Goal: Complete application form

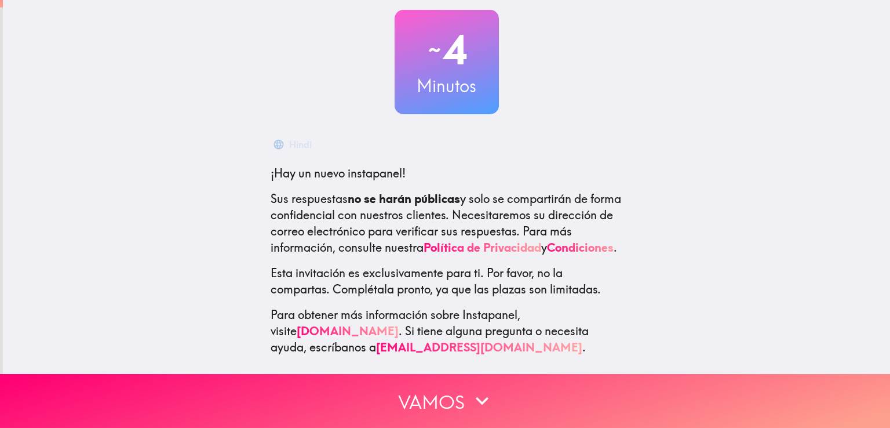
scroll to position [90, 0]
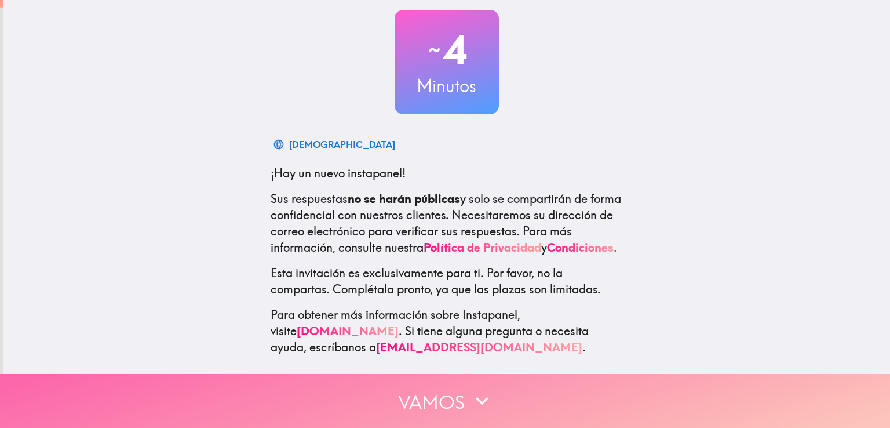
click at [485, 388] on icon "button" at bounding box center [481, 400] width 25 height 25
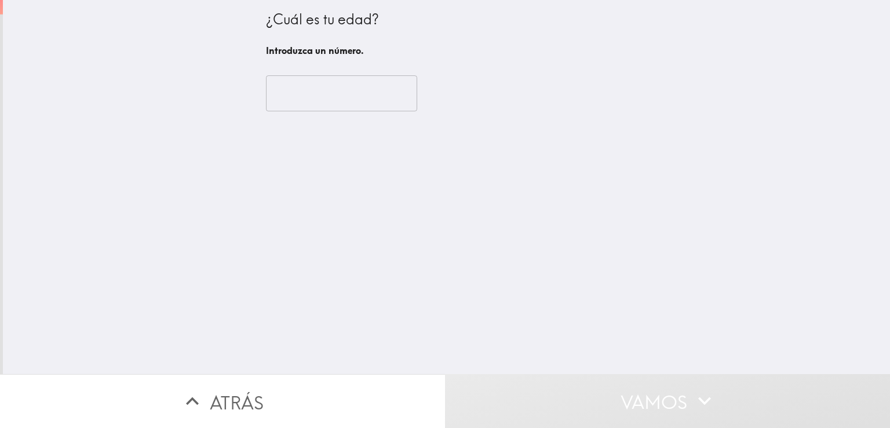
click at [294, 98] on input "number" at bounding box center [341, 93] width 151 height 36
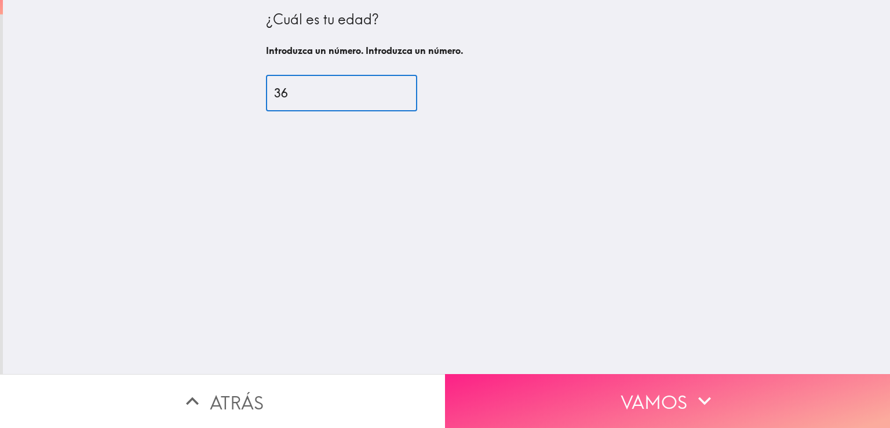
type input "36"
click at [634, 390] on font "Vamos" at bounding box center [654, 401] width 67 height 23
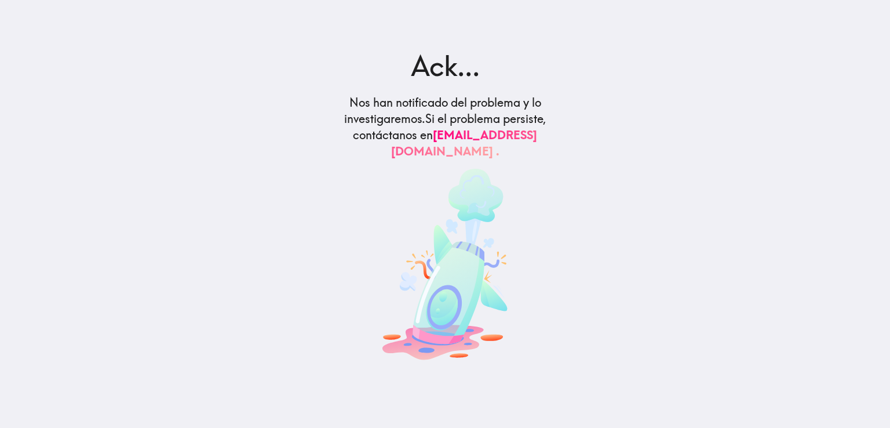
click at [499, 237] on img at bounding box center [444, 264] width 125 height 191
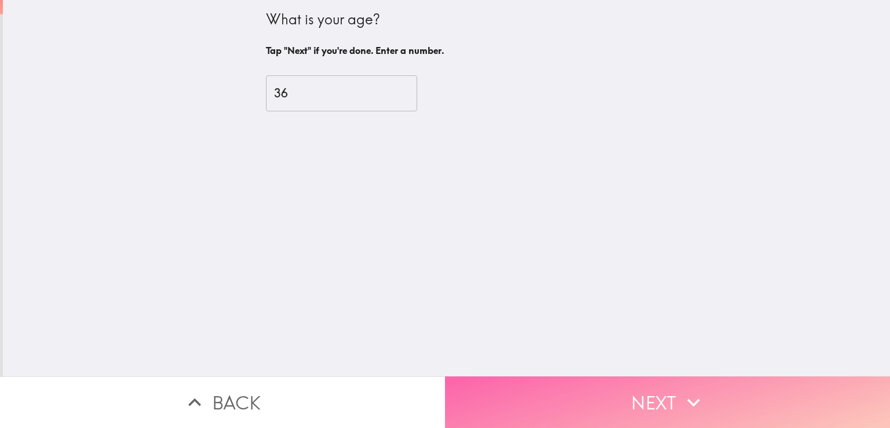
click at [665, 395] on button "Next" at bounding box center [667, 402] width 445 height 52
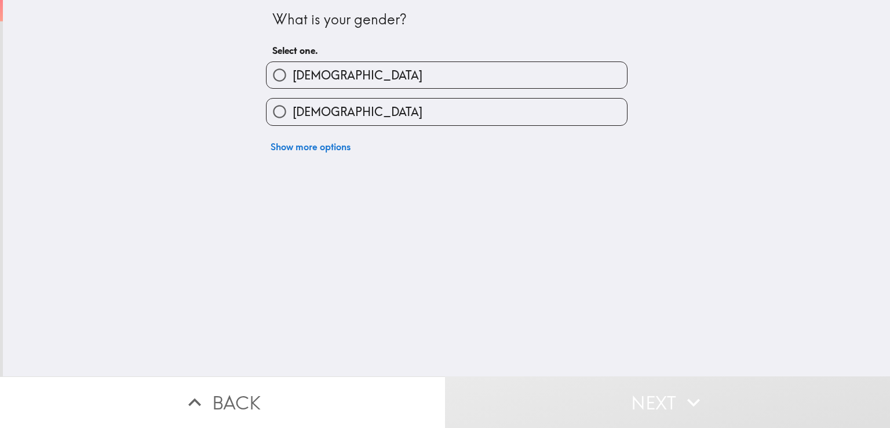
click at [305, 77] on span "Male" at bounding box center [358, 75] width 130 height 16
click at [293, 77] on input "Male" at bounding box center [280, 75] width 26 height 26
radio input "true"
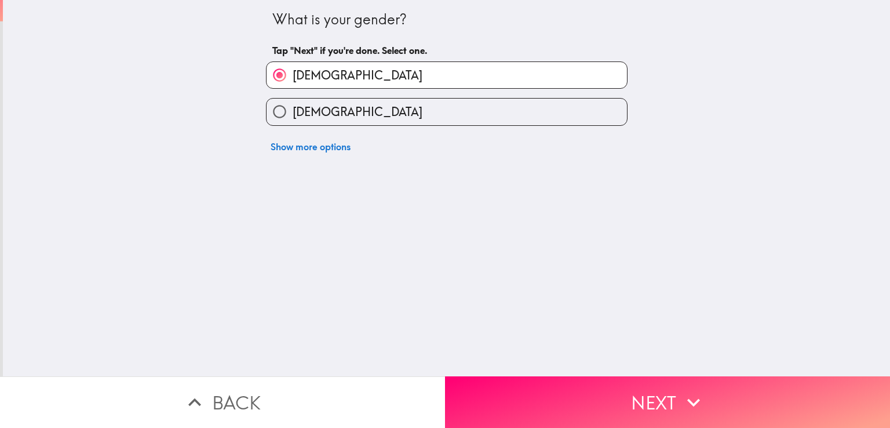
click at [681, 395] on icon "button" at bounding box center [693, 401] width 25 height 25
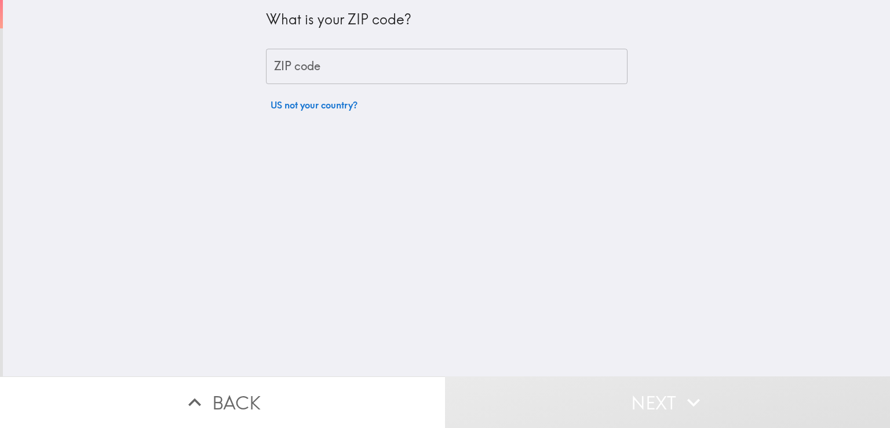
click at [296, 78] on input "ZIP code" at bounding box center [447, 67] width 362 height 36
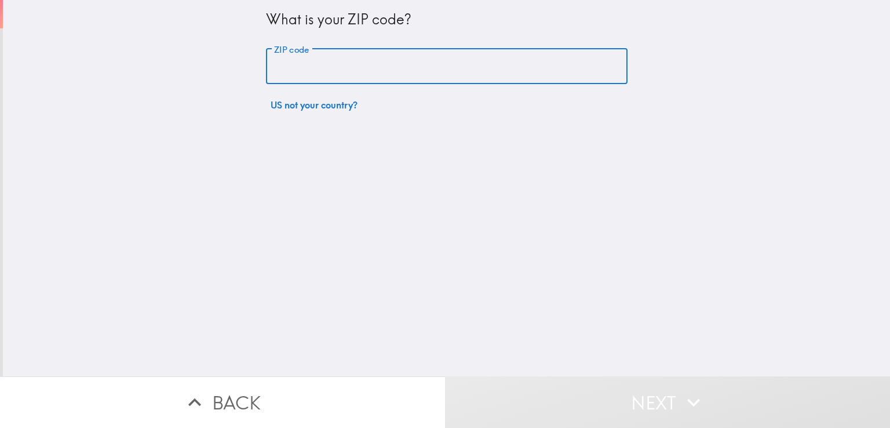
type input "77339"
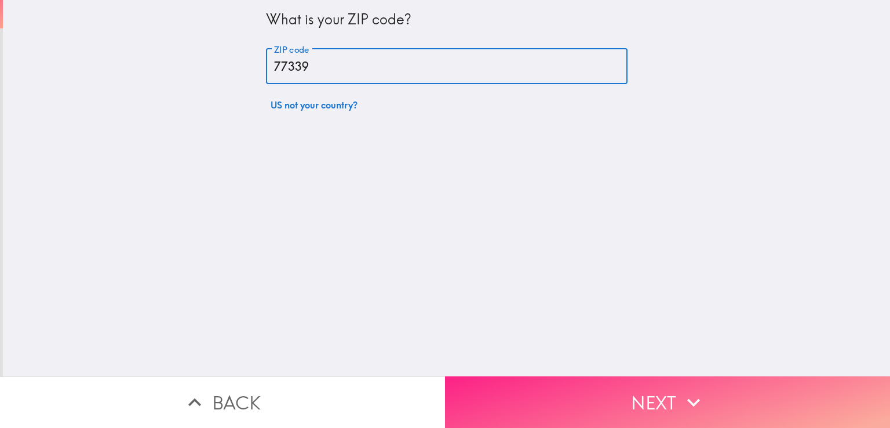
click at [644, 386] on button "Next" at bounding box center [667, 402] width 445 height 52
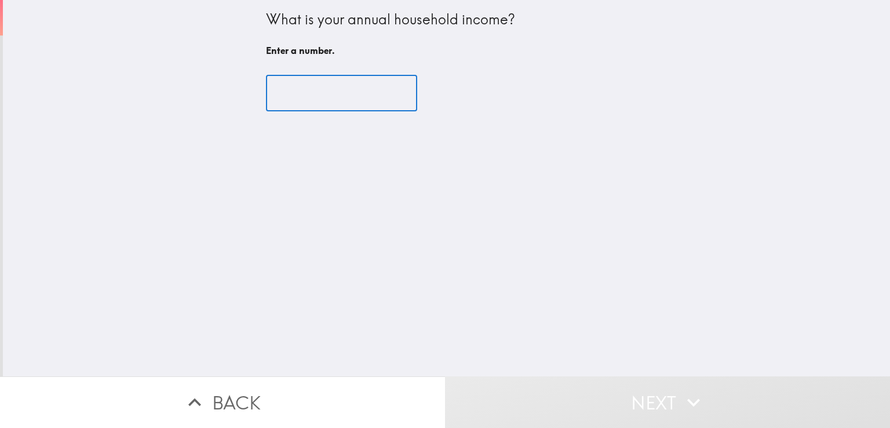
click at [308, 99] on input "number" at bounding box center [341, 93] width 151 height 36
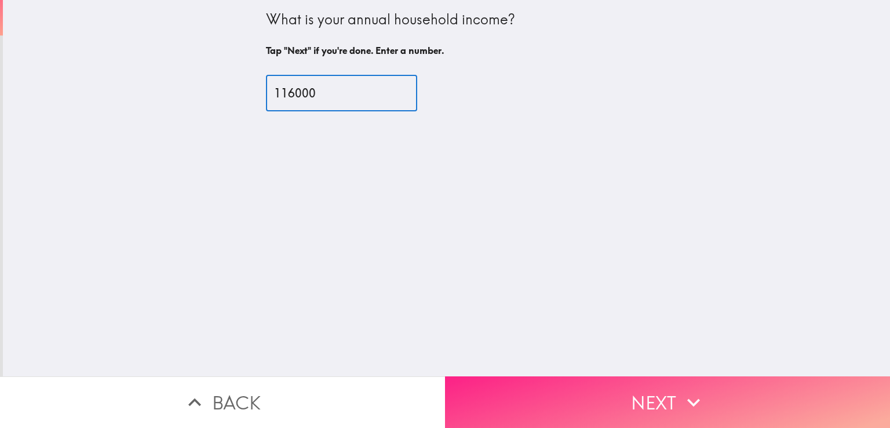
type input "116000"
click at [684, 404] on icon "button" at bounding box center [693, 401] width 25 height 25
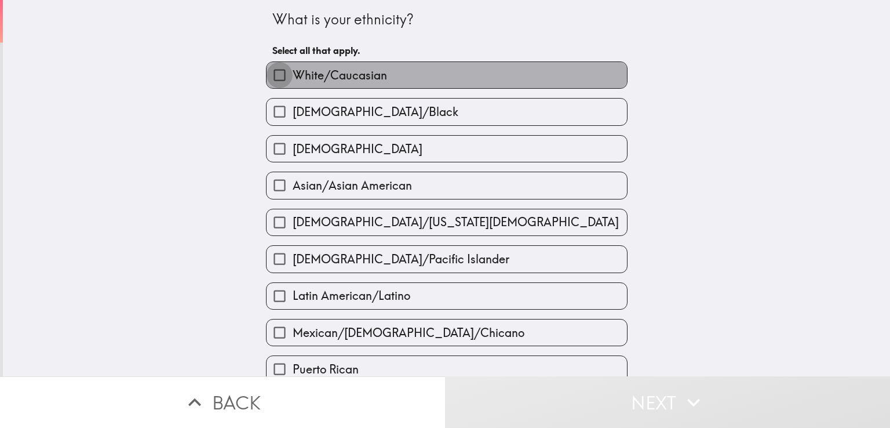
click at [278, 78] on input "White/Caucasian" at bounding box center [280, 75] width 26 height 26
checkbox input "true"
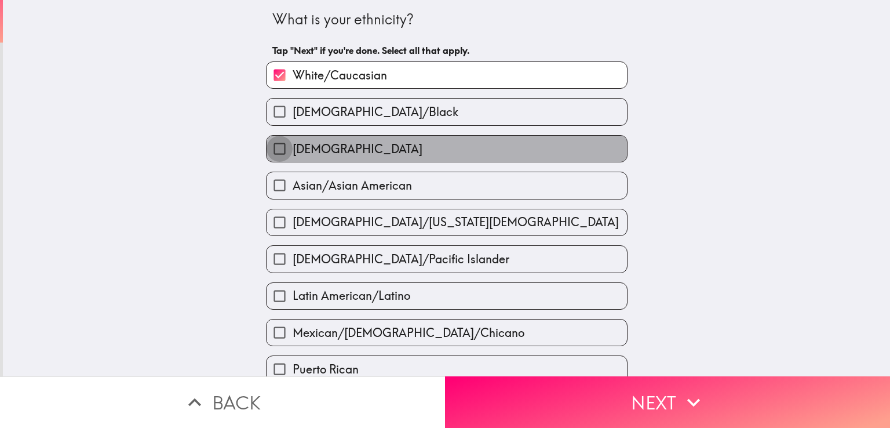
click at [278, 152] on input "Hispanic" at bounding box center [280, 149] width 26 height 26
checkbox input "true"
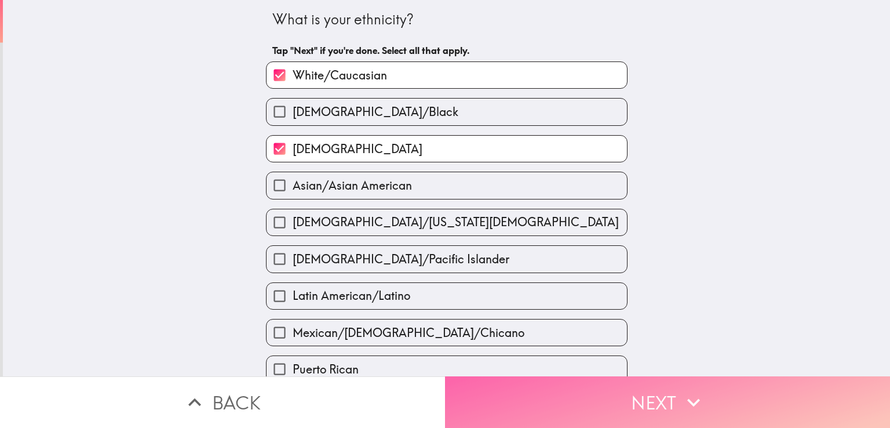
click at [560, 388] on button "Next" at bounding box center [667, 402] width 445 height 52
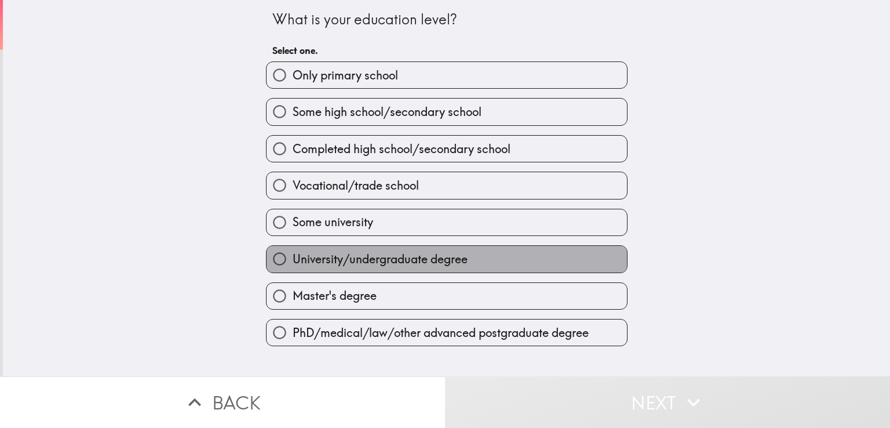
click at [313, 260] on span "University/undergraduate degree" at bounding box center [380, 259] width 175 height 16
click at [293, 260] on input "University/undergraduate degree" at bounding box center [280, 259] width 26 height 26
radio input "true"
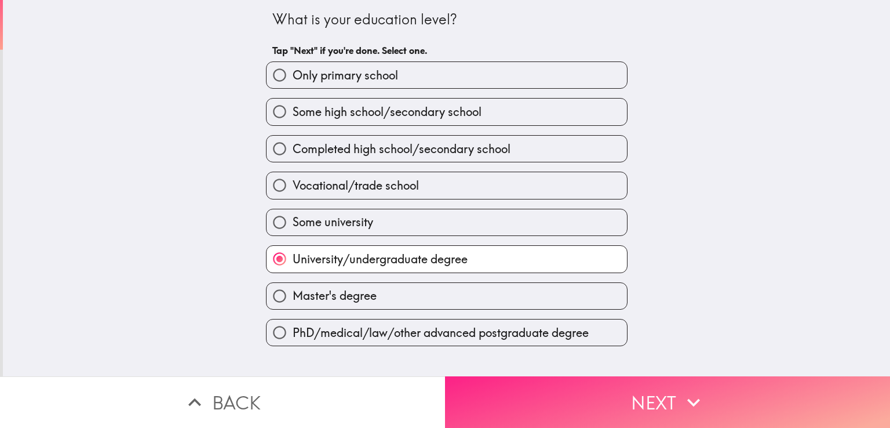
click at [681, 402] on icon "button" at bounding box center [693, 401] width 25 height 25
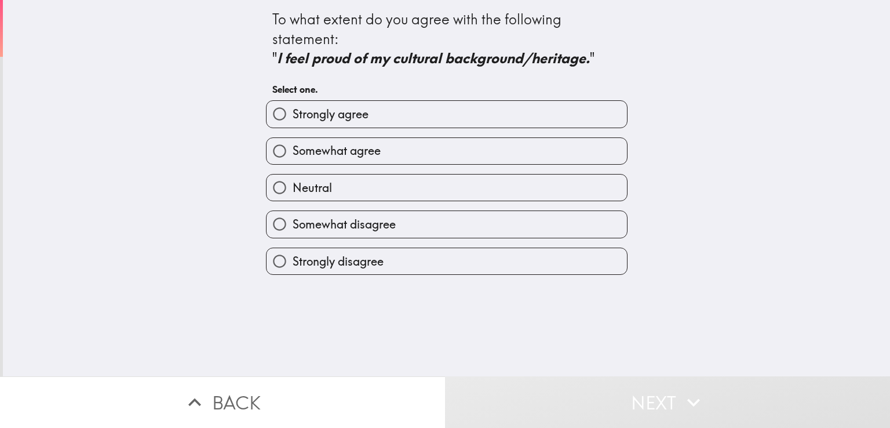
drag, startPoint x: 257, startPoint y: 17, endPoint x: 621, endPoint y: 142, distance: 384.8
click at [617, 142] on div "To what extent do you agree with the following statement: " I feel proud of my …" at bounding box center [446, 137] width 371 height 275
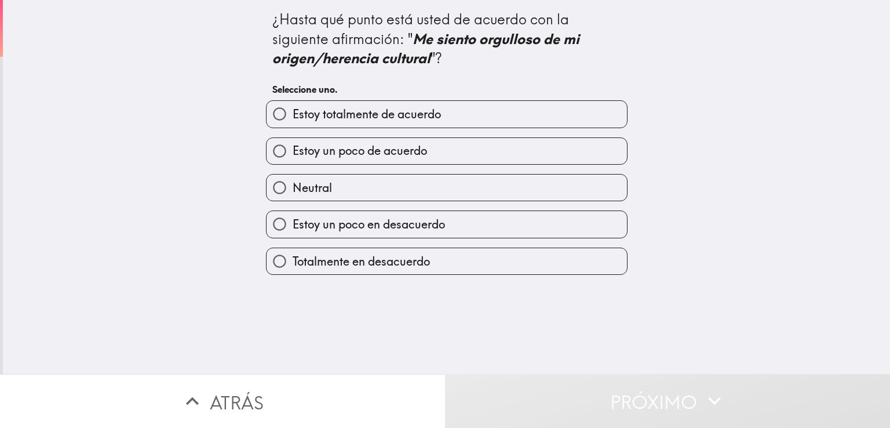
click at [469, 69] on div "¿Hasta qué punto está usted de acuerdo con la siguiente afirmación: " Me siento…" at bounding box center [446, 54] width 349 height 91
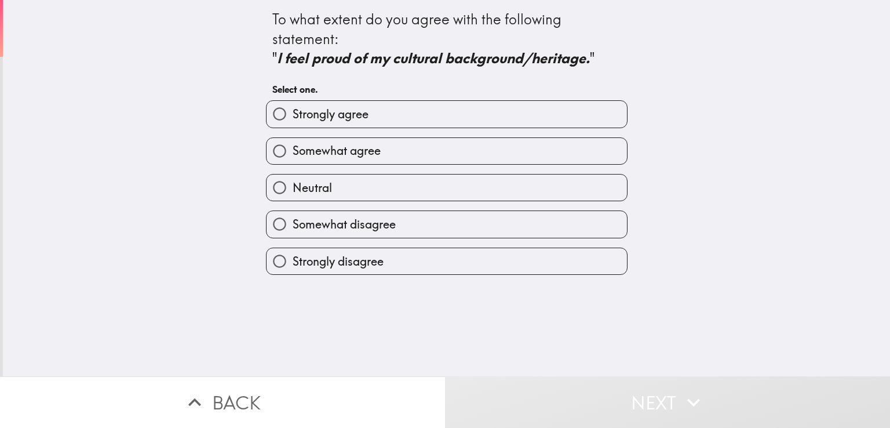
click at [318, 116] on span "Strongly agree" at bounding box center [331, 114] width 76 height 16
click at [293, 116] on input "Strongly agree" at bounding box center [280, 114] width 26 height 26
radio input "true"
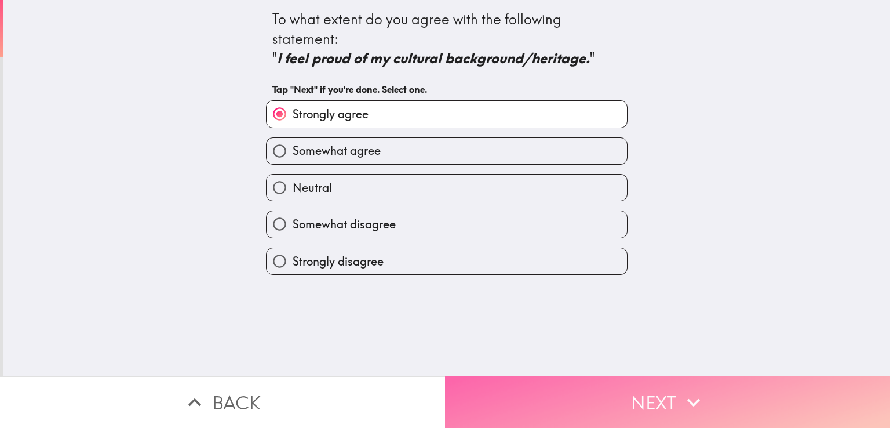
click at [729, 390] on button "Next" at bounding box center [667, 402] width 445 height 52
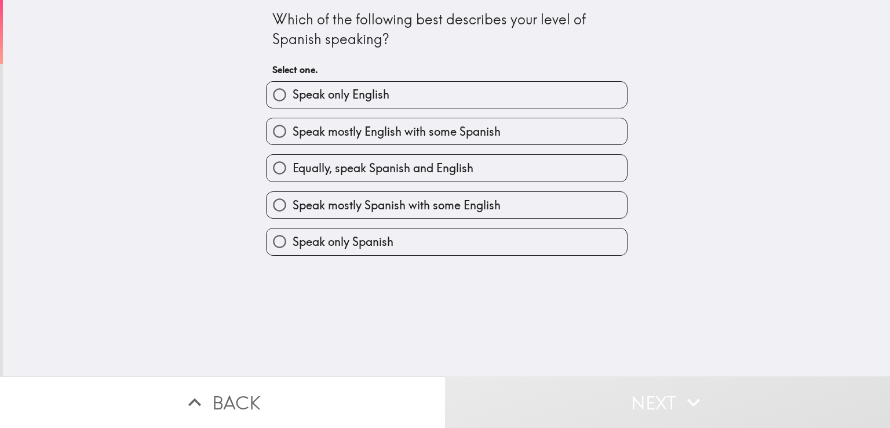
click at [403, 171] on span "Equally, speak Spanish and English" at bounding box center [383, 168] width 181 height 16
click at [293, 171] on input "Equally, speak Spanish and English" at bounding box center [280, 168] width 26 height 26
radio input "true"
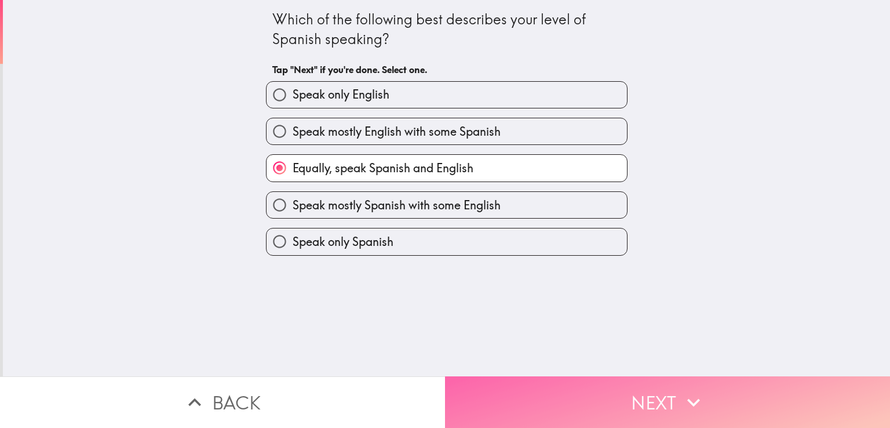
click at [643, 391] on button "Next" at bounding box center [667, 402] width 445 height 52
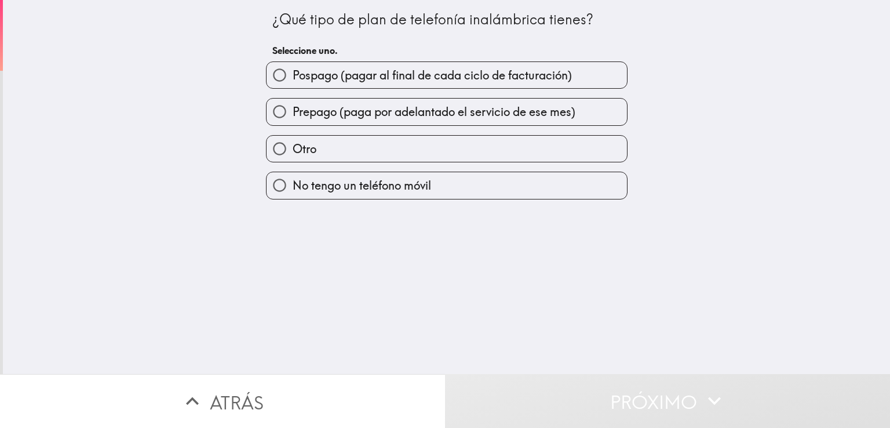
click at [147, 110] on div "¿Qué tipo de plan de telefonía inalámbrica tienes? Seleccione uno. Pospago (pag…" at bounding box center [446, 187] width 887 height 374
click at [271, 112] on input "Prepago (paga por adelantado el servicio de ese mes)" at bounding box center [280, 111] width 26 height 26
radio input "true"
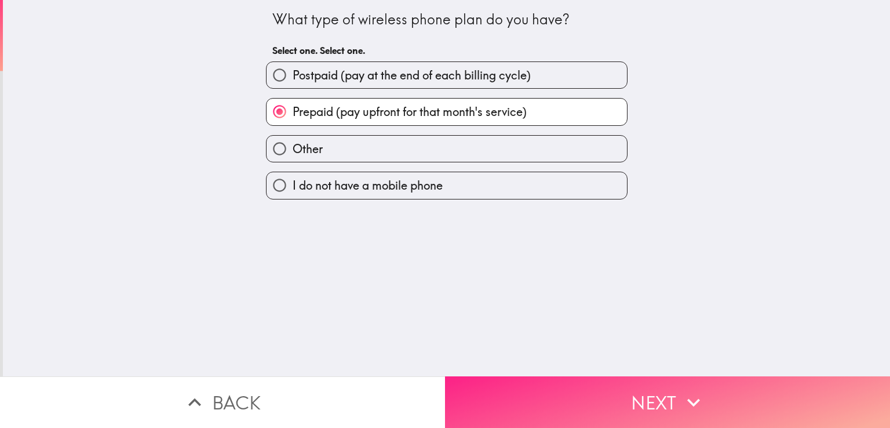
click at [654, 399] on button "Next" at bounding box center [667, 402] width 445 height 52
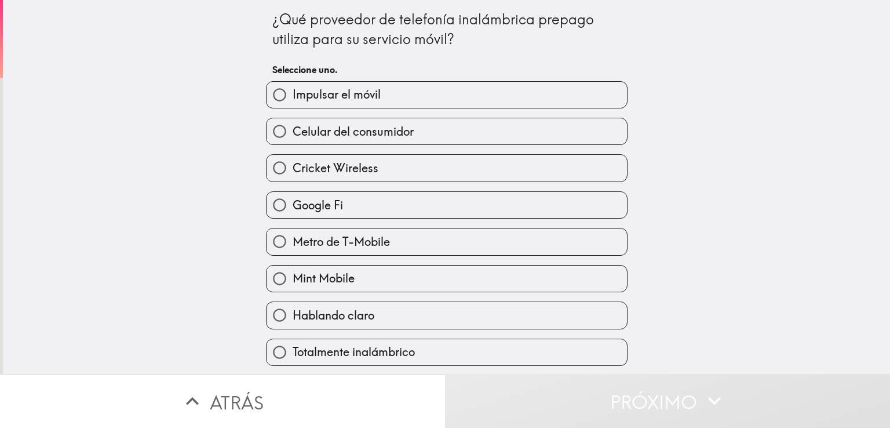
click at [61, 137] on div "¿Qué proveedor de telefonía inalámbrica prepago utiliza para su servicio móvil?…" at bounding box center [446, 187] width 887 height 374
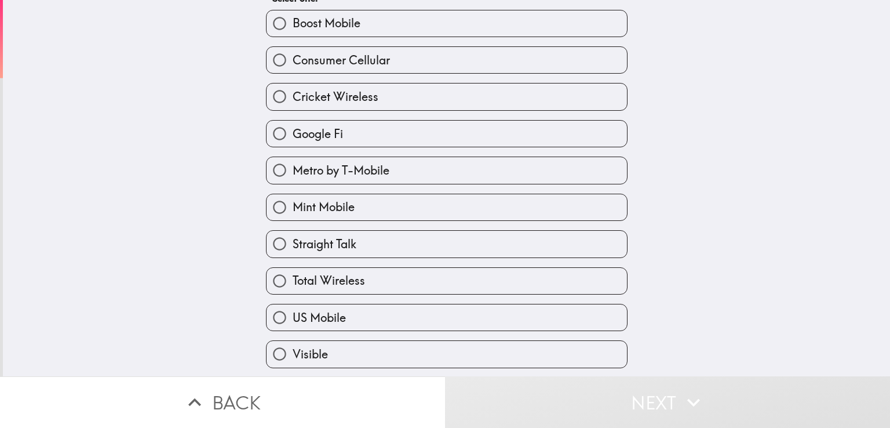
scroll to position [143, 0]
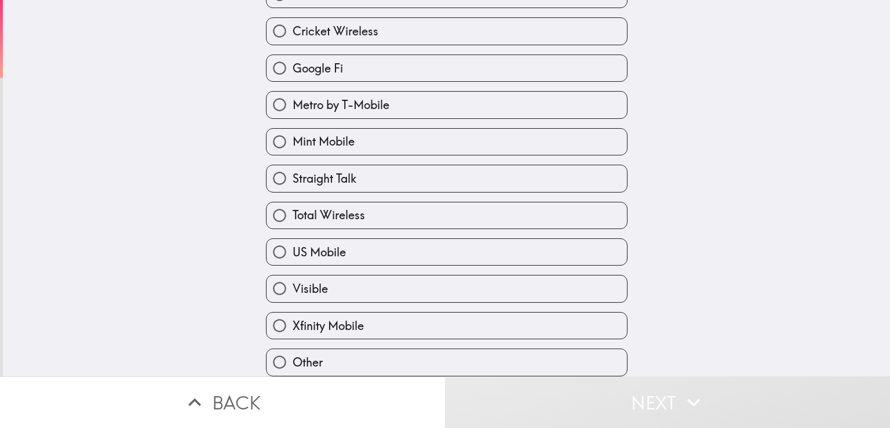
click at [315, 325] on label "Xfinity Mobile" at bounding box center [447, 325] width 360 height 26
click at [293, 325] on input "Xfinity Mobile" at bounding box center [280, 325] width 26 height 26
radio input "true"
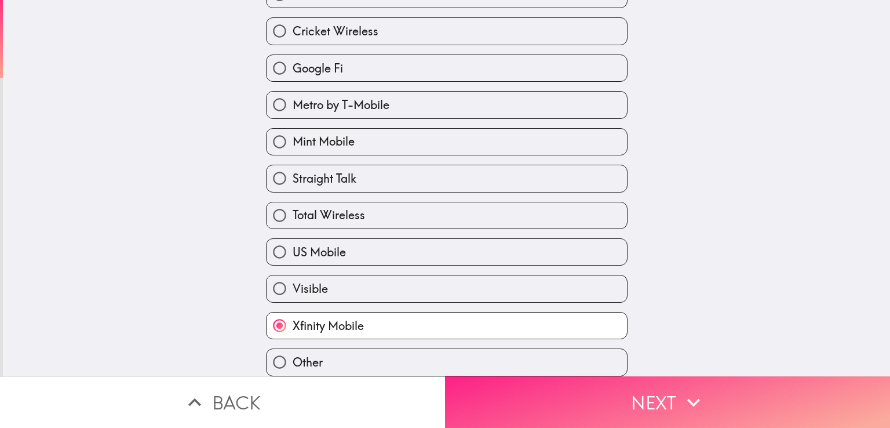
click at [542, 393] on button "Next" at bounding box center [667, 402] width 445 height 52
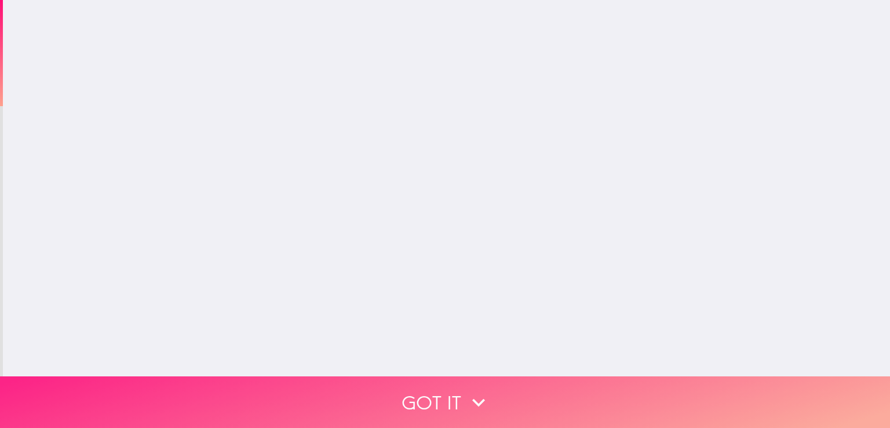
scroll to position [0, 0]
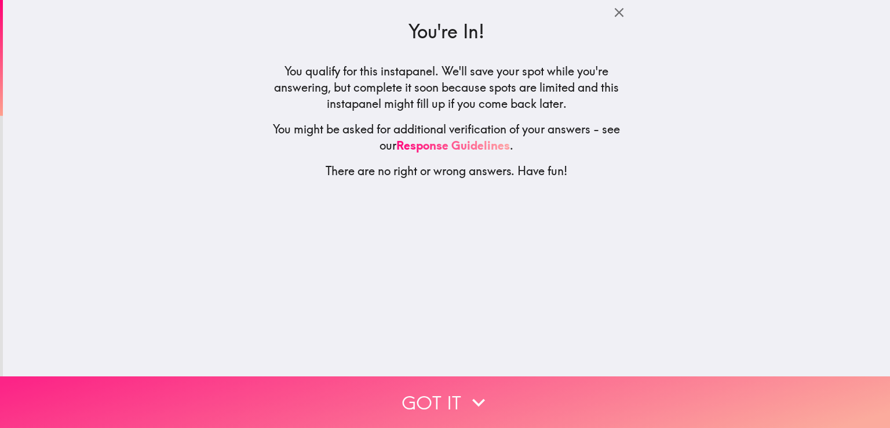
click at [446, 391] on button "Got it" at bounding box center [445, 402] width 890 height 52
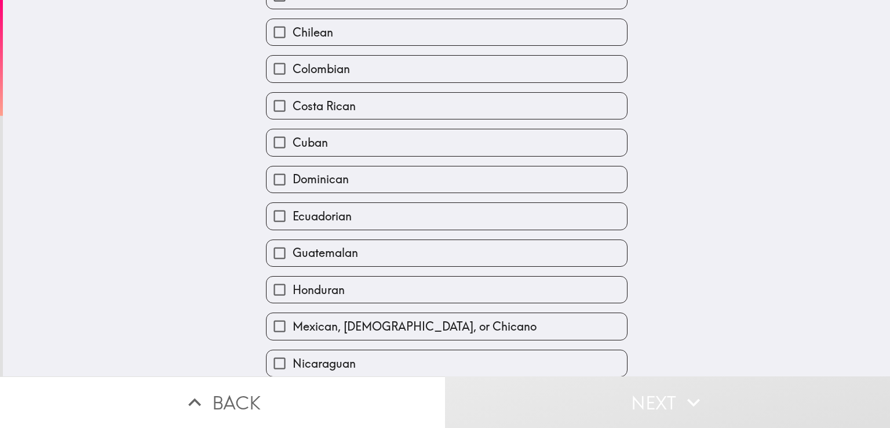
scroll to position [174, 0]
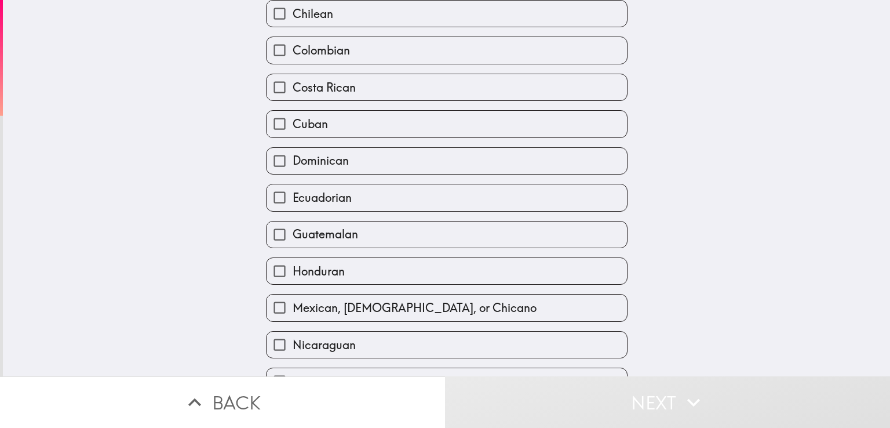
click at [373, 300] on span "Mexican, Mexican American, or Chicano" at bounding box center [415, 308] width 244 height 16
click at [293, 294] on input "Mexican, Mexican American, or Chicano" at bounding box center [280, 307] width 26 height 26
checkbox input "true"
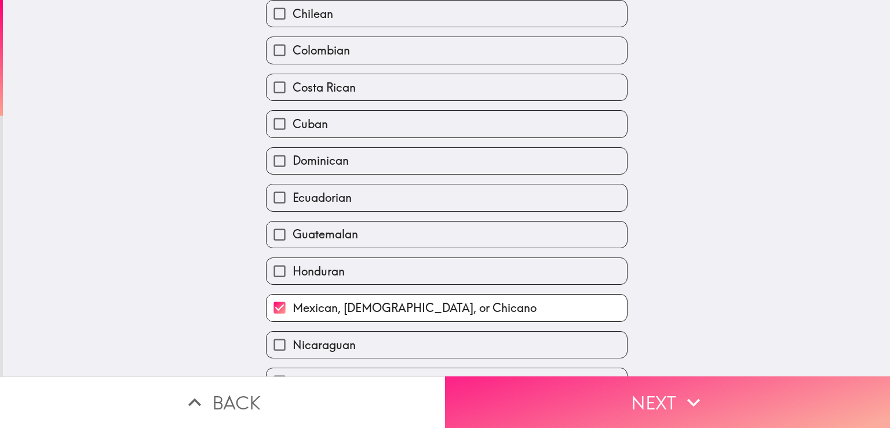
click at [642, 400] on button "Next" at bounding box center [667, 402] width 445 height 52
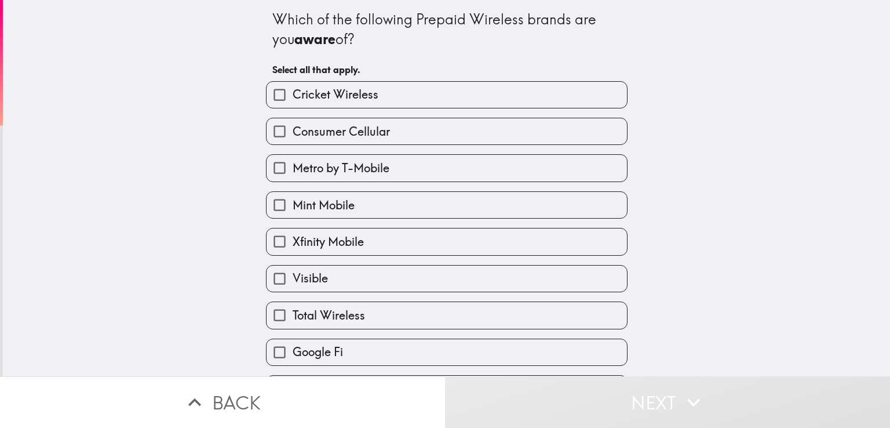
click at [336, 240] on span "Xfinity Mobile" at bounding box center [328, 241] width 71 height 16
click at [293, 240] on input "Xfinity Mobile" at bounding box center [280, 241] width 26 height 26
checkbox input "true"
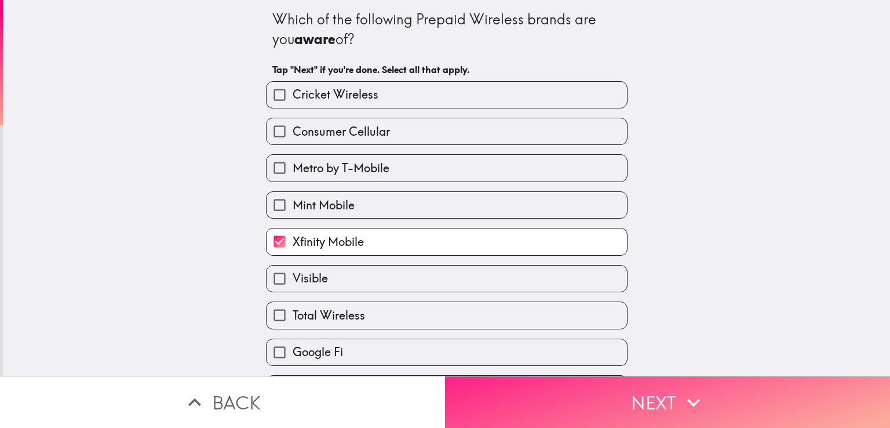
click at [649, 385] on button "Next" at bounding box center [667, 402] width 445 height 52
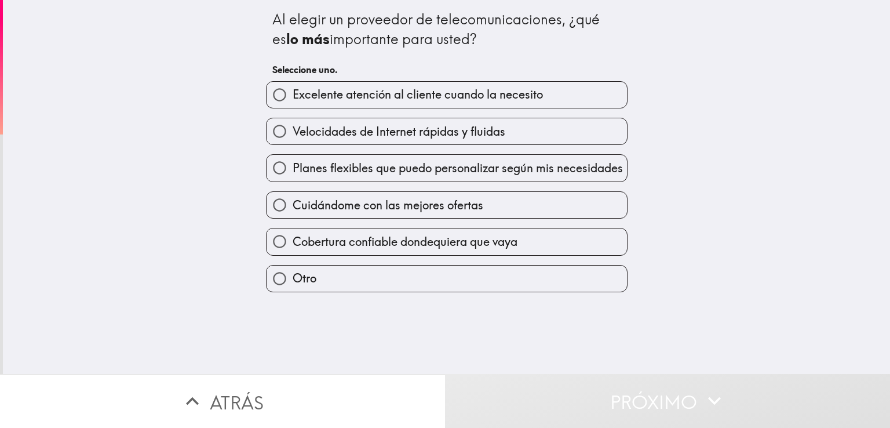
click at [120, 56] on div "Al elegir un proveedor de telecomunicaciones, ¿qué es lo más importante para us…" at bounding box center [446, 187] width 887 height 374
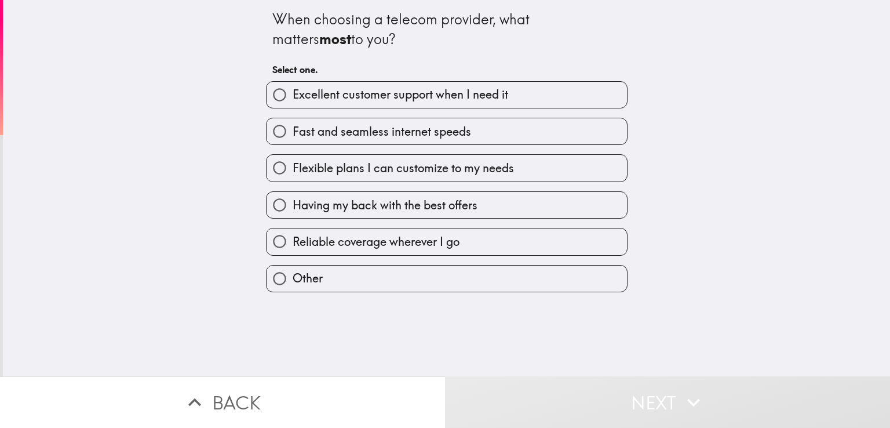
click at [267, 128] on input "Fast and seamless internet speeds" at bounding box center [280, 131] width 26 height 26
radio input "true"
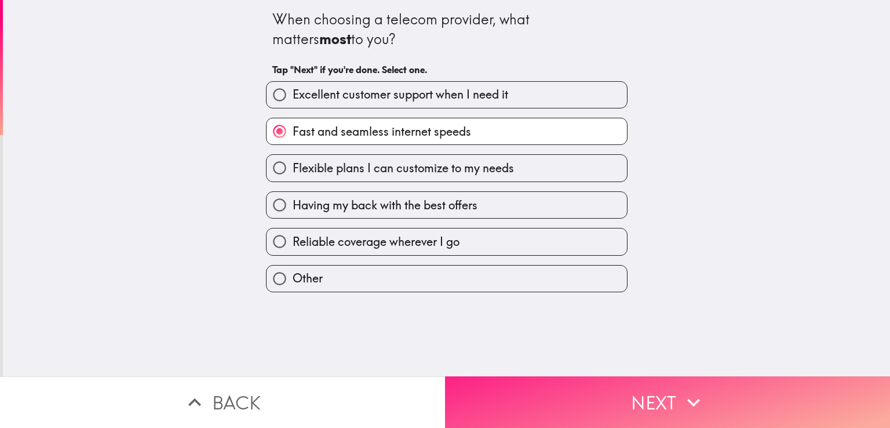
click at [574, 396] on button "Next" at bounding box center [667, 402] width 445 height 52
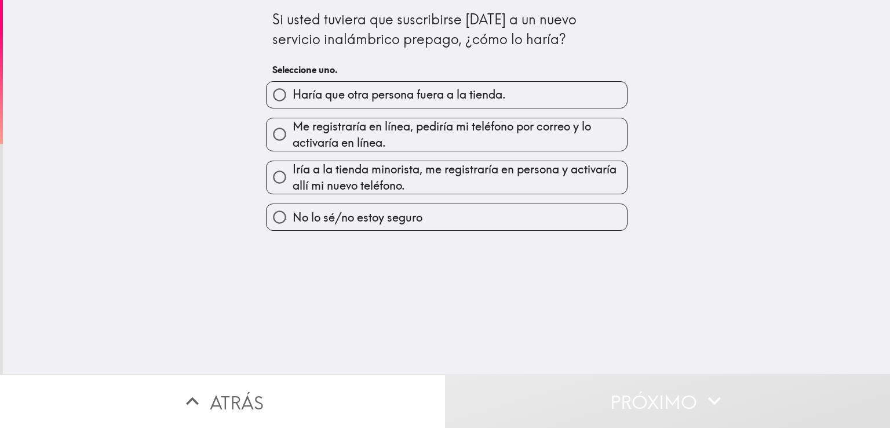
click at [753, 214] on div "Si usted tuviera que suscribirse hoy a un nuevo servicio inalámbrico prepago, ¿…" at bounding box center [446, 187] width 887 height 374
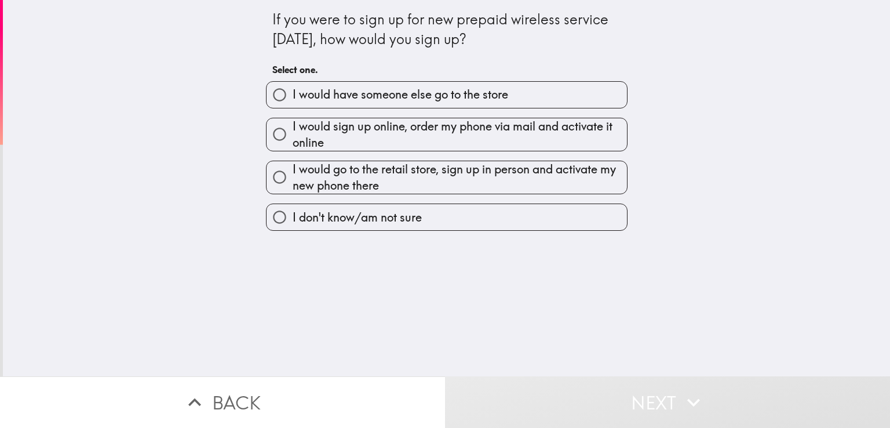
click at [330, 137] on span "I would sign up online, order my phone via mail and activate it online" at bounding box center [460, 134] width 334 height 32
click at [293, 137] on input "I would sign up online, order my phone via mail and activate it online" at bounding box center [280, 134] width 26 height 26
radio input "true"
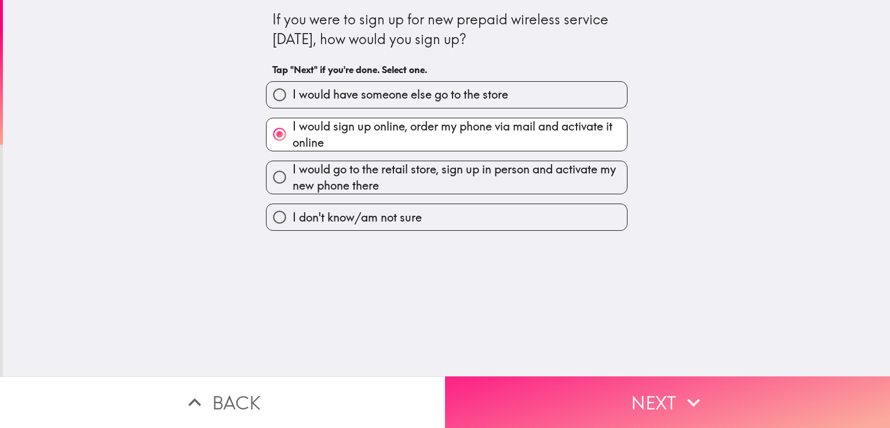
click at [681, 393] on icon "button" at bounding box center [693, 401] width 25 height 25
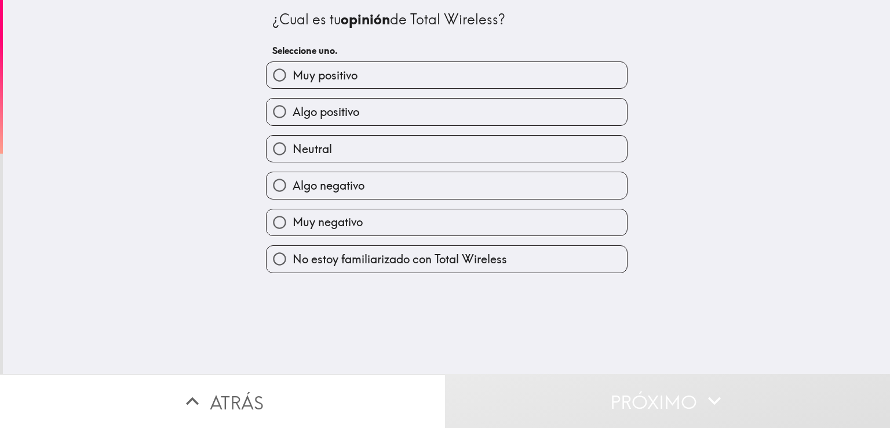
click at [748, 269] on div "¿Cual es tu opinión de Total Wireless? Seleccione uno. Muy positivo Algo positi…" at bounding box center [446, 187] width 887 height 374
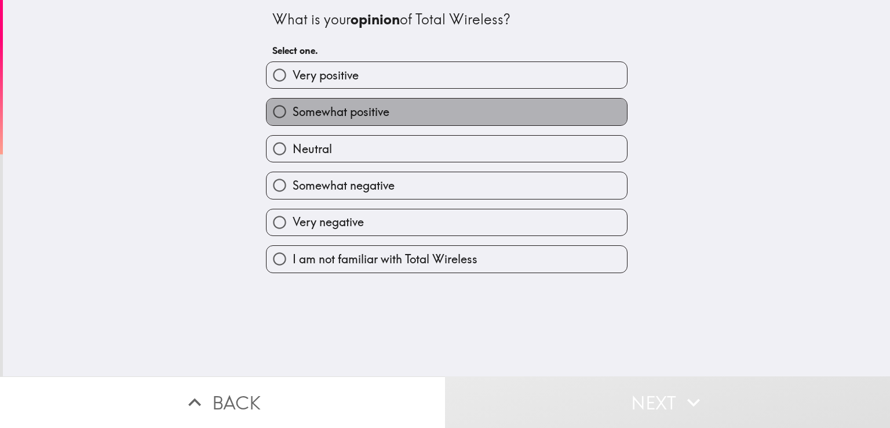
click at [293, 105] on span "Somewhat positive" at bounding box center [341, 112] width 97 height 16
click at [284, 105] on input "Somewhat positive" at bounding box center [280, 111] width 26 height 26
radio input "true"
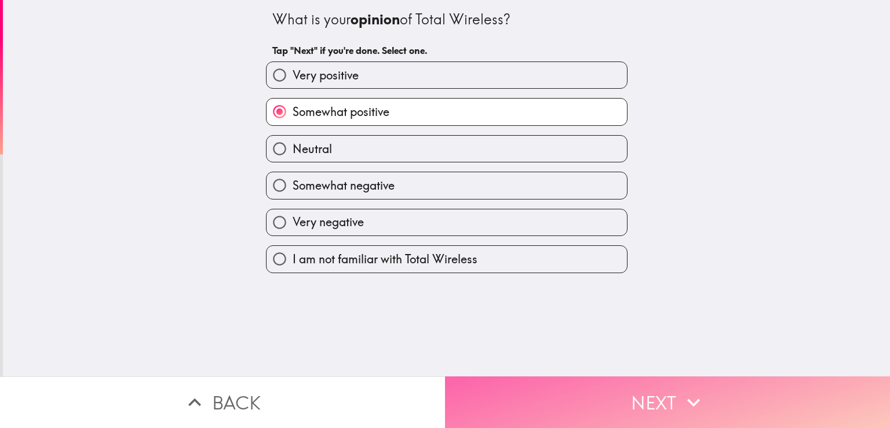
click at [700, 395] on icon "button" at bounding box center [693, 401] width 25 height 25
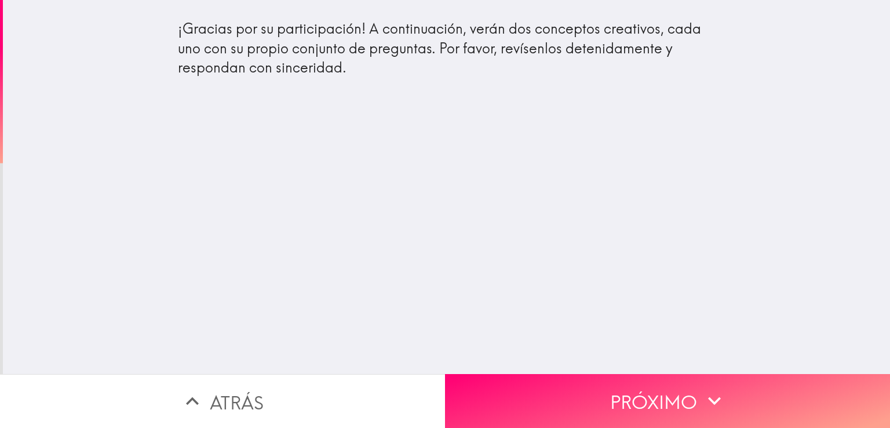
click at [471, 172] on div "¡Gracias por su participación! A continuación, verán dos conceptos creativos, c…" at bounding box center [446, 187] width 887 height 374
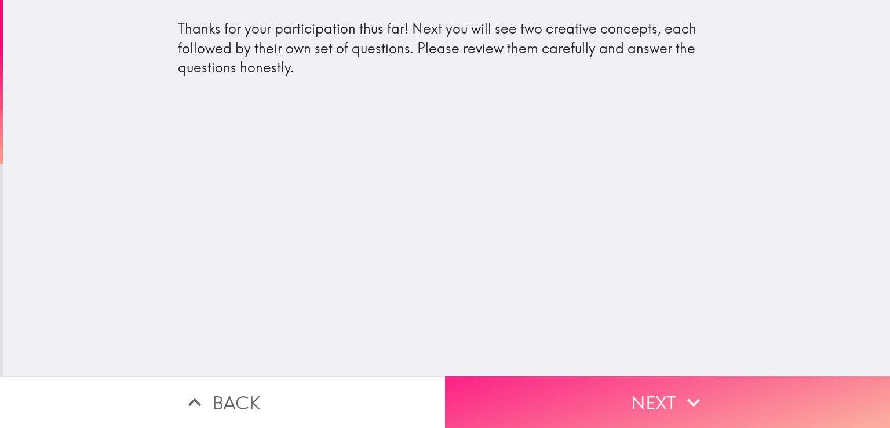
click at [658, 391] on button "Next" at bounding box center [667, 402] width 445 height 52
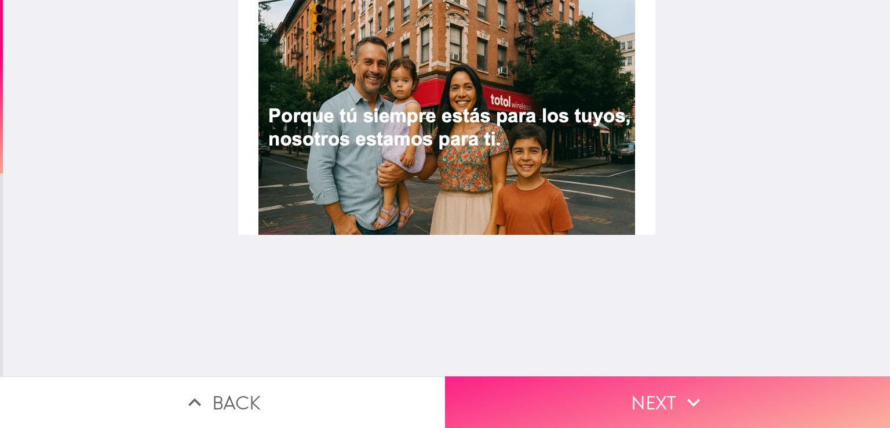
click at [646, 402] on button "Next" at bounding box center [667, 402] width 445 height 52
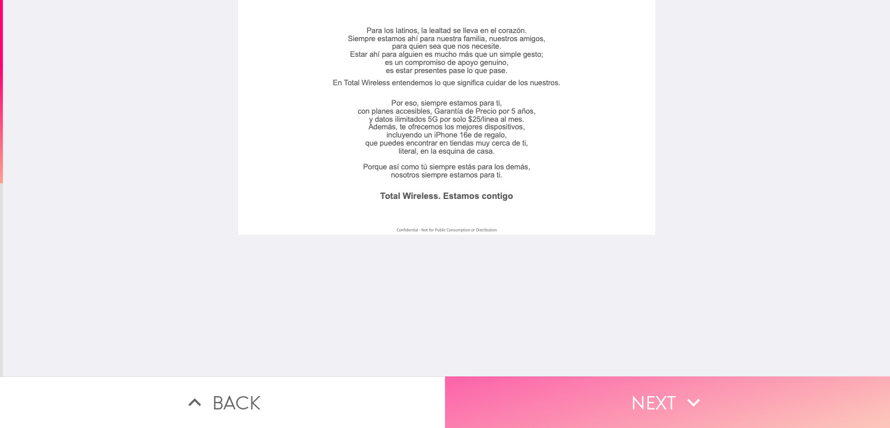
click at [649, 395] on button "Next" at bounding box center [667, 402] width 445 height 52
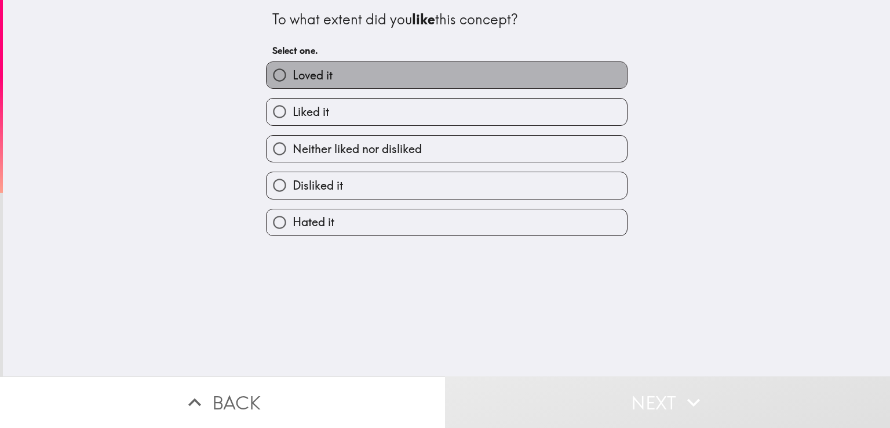
click at [350, 72] on label "Loved it" at bounding box center [447, 75] width 360 height 26
click at [293, 72] on input "Loved it" at bounding box center [280, 75] width 26 height 26
radio input "true"
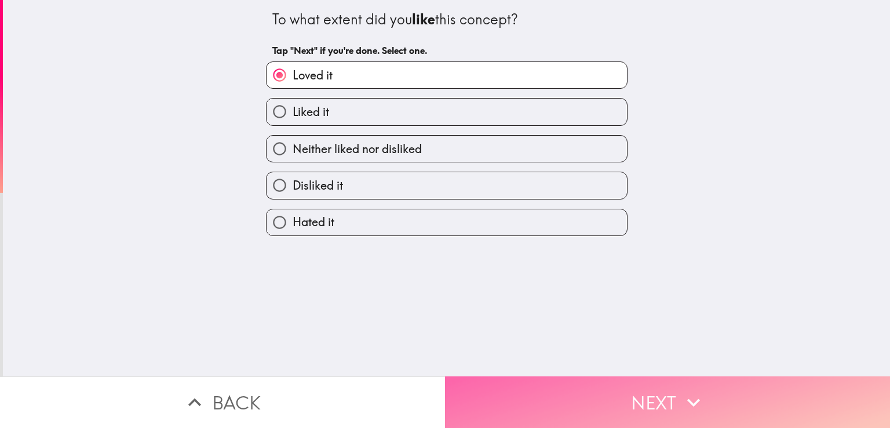
click at [632, 393] on button "Next" at bounding box center [667, 402] width 445 height 52
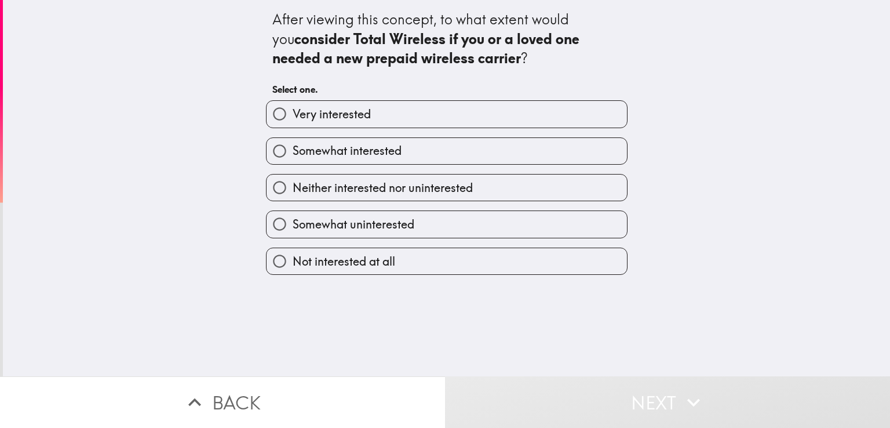
click at [322, 119] on span "Very interested" at bounding box center [332, 114] width 78 height 16
click at [293, 119] on input "Very interested" at bounding box center [280, 114] width 26 height 26
radio input "true"
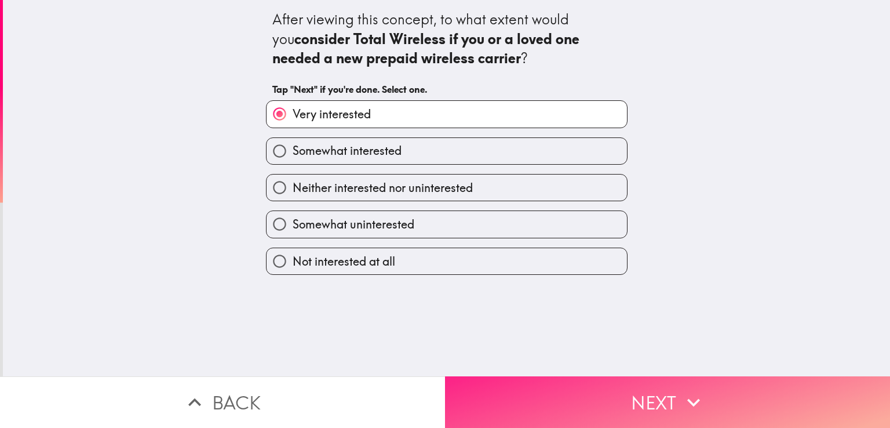
click at [695, 389] on icon "button" at bounding box center [693, 401] width 25 height 25
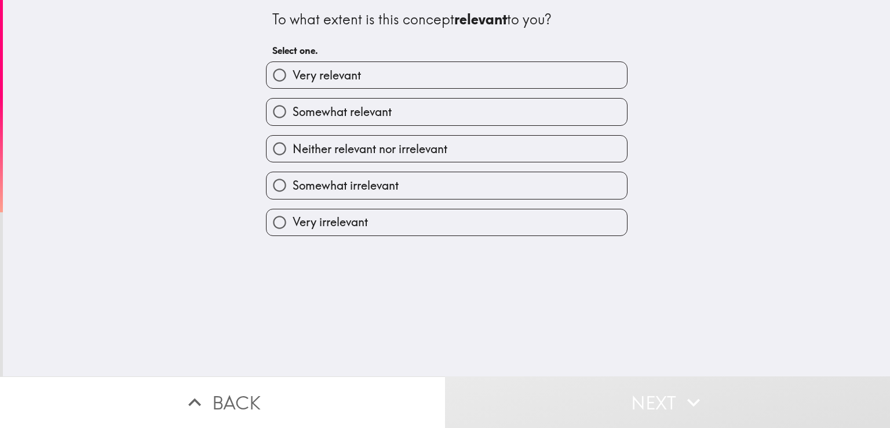
click at [348, 79] on span "Very relevant" at bounding box center [327, 75] width 68 height 16
click at [293, 79] on input "Very relevant" at bounding box center [280, 75] width 26 height 26
radio input "true"
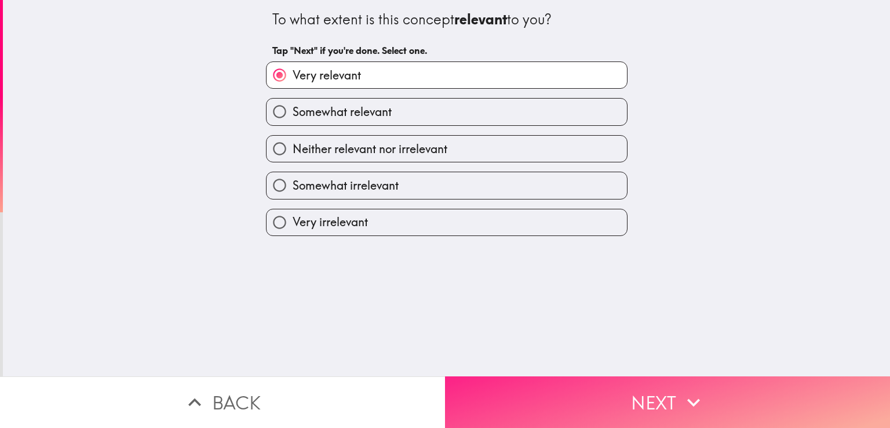
click at [694, 397] on icon "button" at bounding box center [693, 401] width 25 height 25
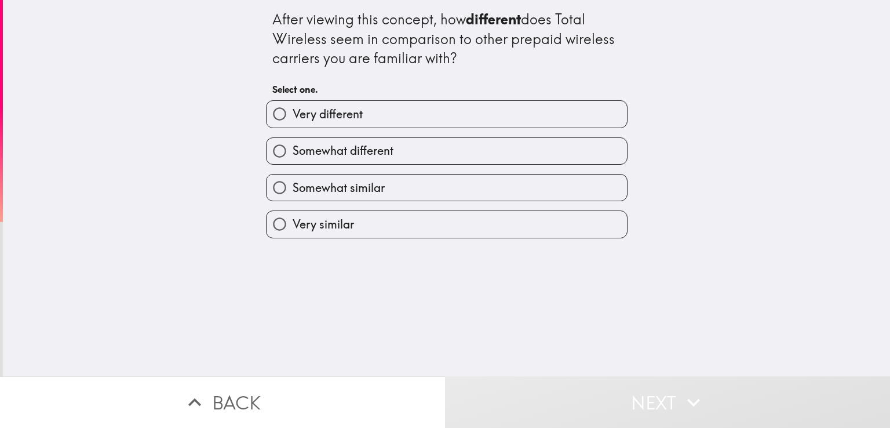
click at [324, 150] on span "Somewhat different" at bounding box center [343, 151] width 101 height 16
click at [293, 150] on input "Somewhat different" at bounding box center [280, 151] width 26 height 26
radio input "true"
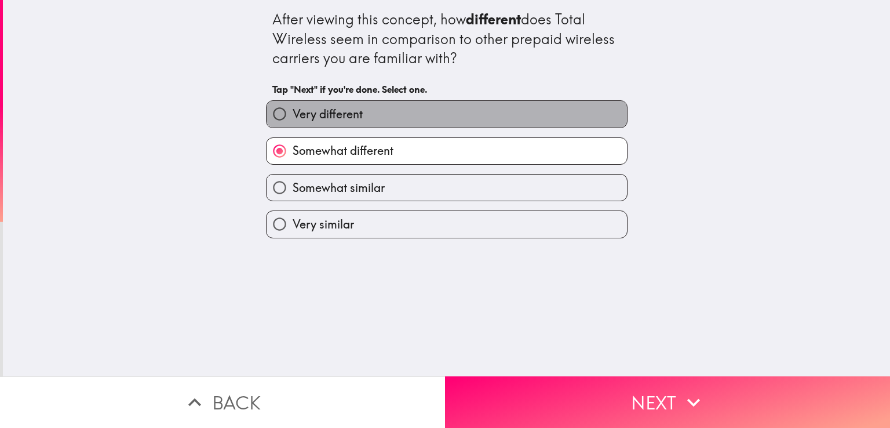
click at [310, 120] on span "Very different" at bounding box center [328, 114] width 70 height 16
click at [293, 120] on input "Very different" at bounding box center [280, 114] width 26 height 26
radio input "true"
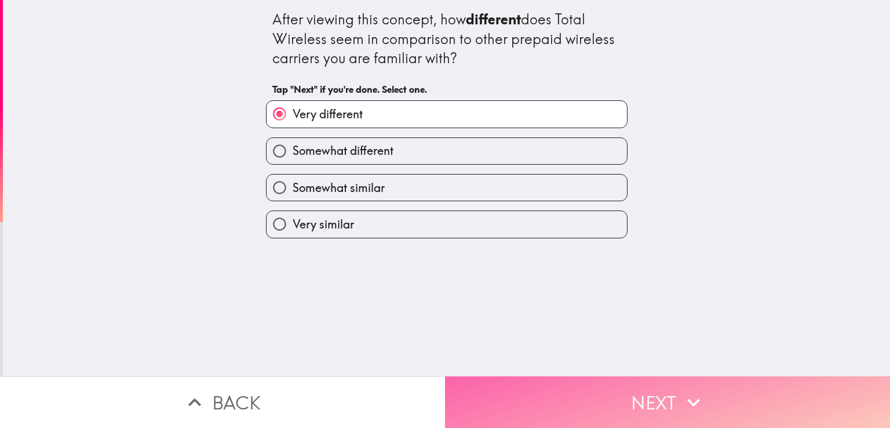
click at [660, 392] on button "Next" at bounding box center [667, 402] width 445 height 52
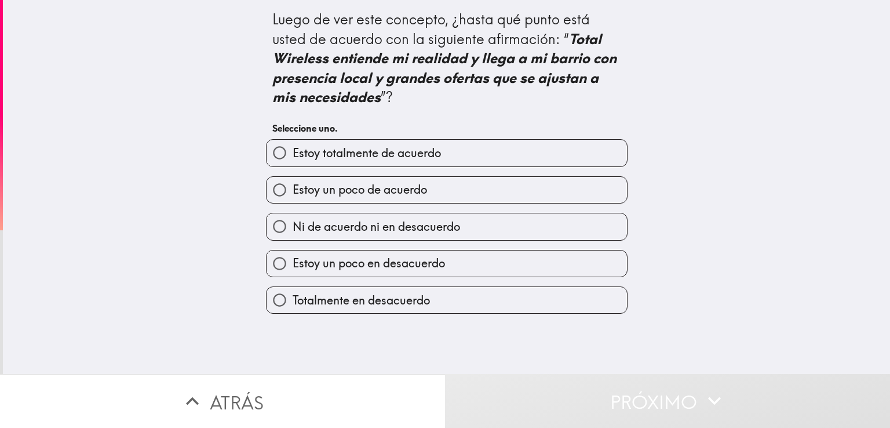
click at [159, 65] on div "Luego de ver este concepto, ¿hasta qué punto está usted de acuerdo con la sigui…" at bounding box center [446, 187] width 887 height 374
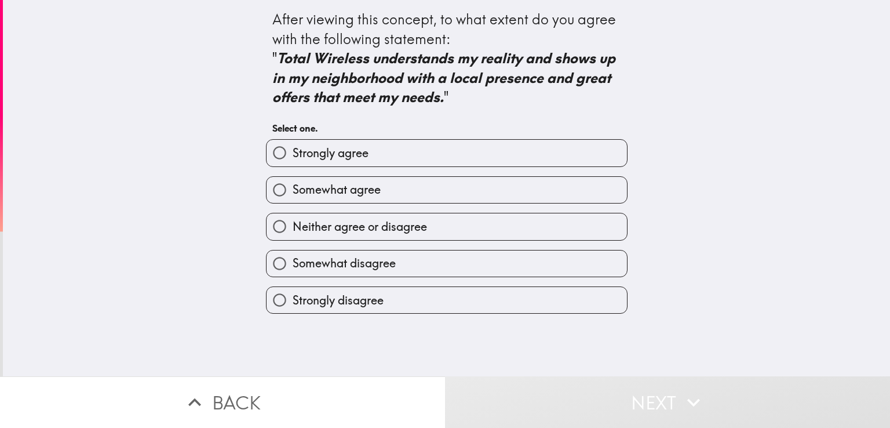
click at [515, 158] on label "Strongly agree" at bounding box center [447, 153] width 360 height 26
click at [293, 158] on input "Strongly agree" at bounding box center [280, 153] width 26 height 26
radio input "true"
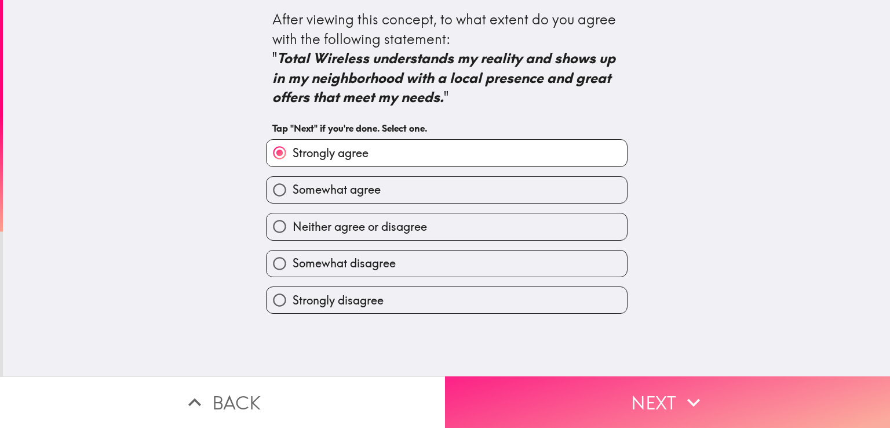
click at [610, 392] on button "Next" at bounding box center [667, 402] width 445 height 52
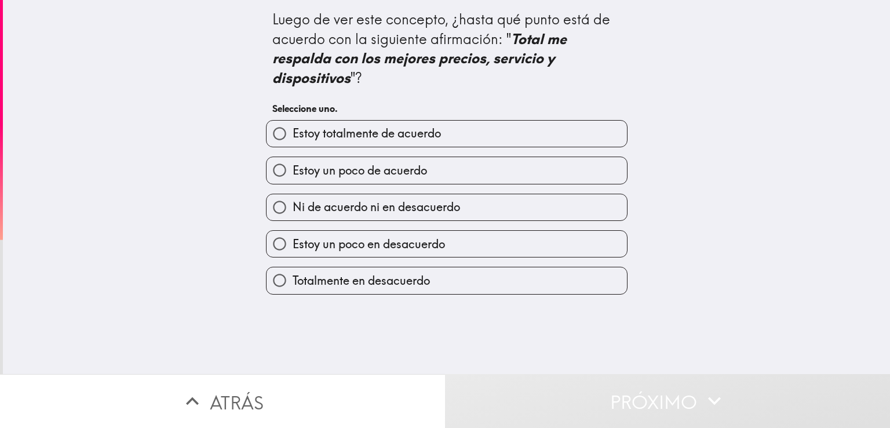
click at [424, 89] on div "Luego de ver este concepto, ¿hasta qué punto está de acuerdo con la siguiente a…" at bounding box center [446, 64] width 349 height 111
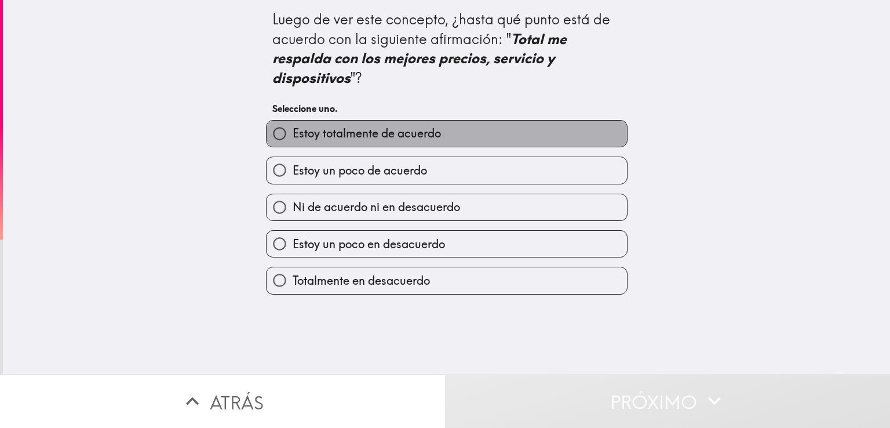
click at [383, 129] on font "Estoy totalmente de acuerdo" at bounding box center [367, 133] width 148 height 14
click at [293, 129] on input "Estoy totalmente de acuerdo" at bounding box center [280, 134] width 26 height 26
radio input "true"
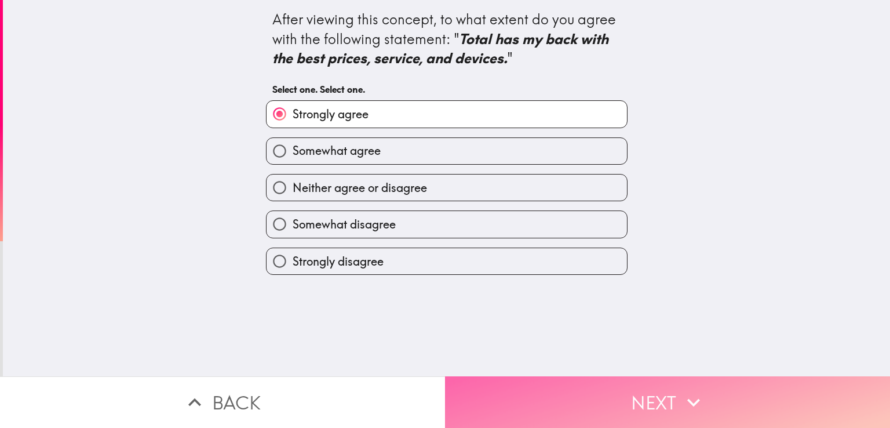
click at [675, 386] on button "Next" at bounding box center [667, 402] width 445 height 52
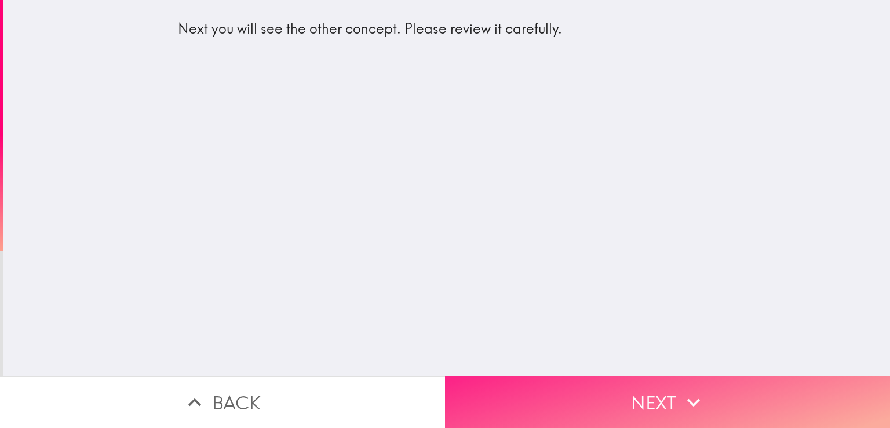
click at [658, 395] on button "Next" at bounding box center [667, 402] width 445 height 52
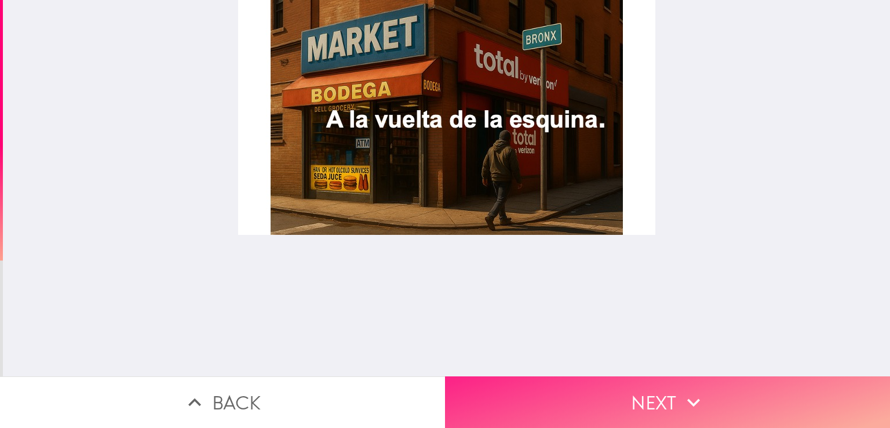
click at [660, 391] on button "Next" at bounding box center [667, 402] width 445 height 52
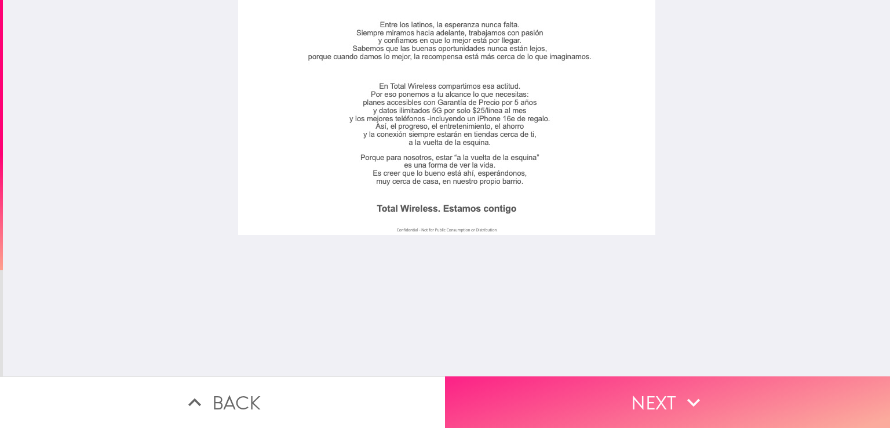
click at [654, 397] on button "Next" at bounding box center [667, 402] width 445 height 52
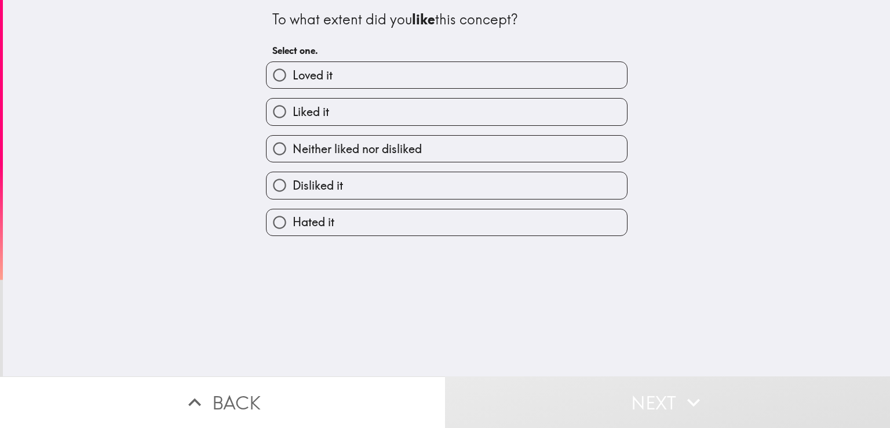
click at [346, 81] on label "Loved it" at bounding box center [447, 75] width 360 height 26
click at [293, 81] on input "Loved it" at bounding box center [280, 75] width 26 height 26
radio input "true"
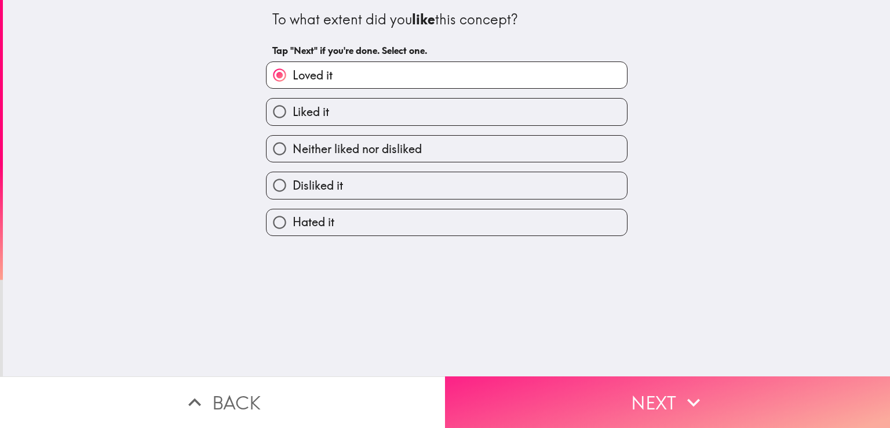
click at [621, 402] on button "Next" at bounding box center [667, 402] width 445 height 52
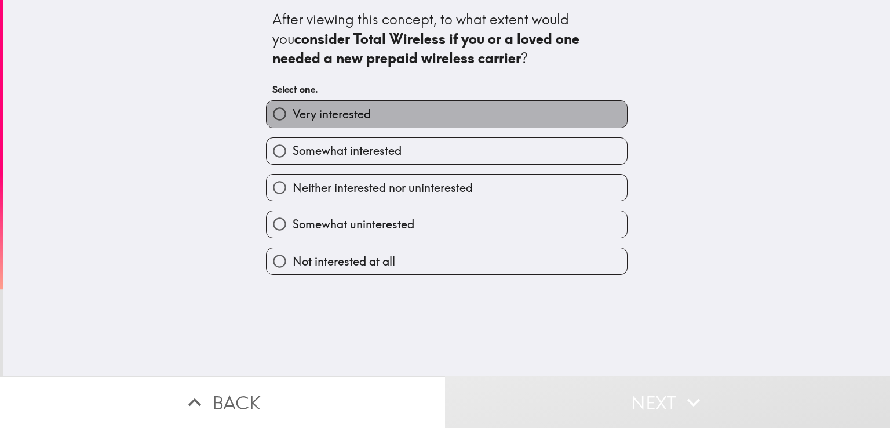
click at [311, 119] on span "Very interested" at bounding box center [332, 114] width 78 height 16
click at [293, 119] on input "Very interested" at bounding box center [280, 114] width 26 height 26
radio input "true"
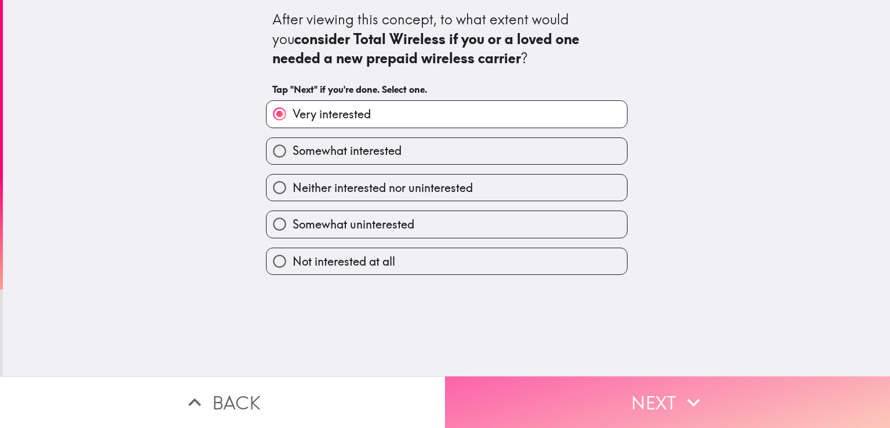
click at [700, 389] on icon "button" at bounding box center [693, 401] width 25 height 25
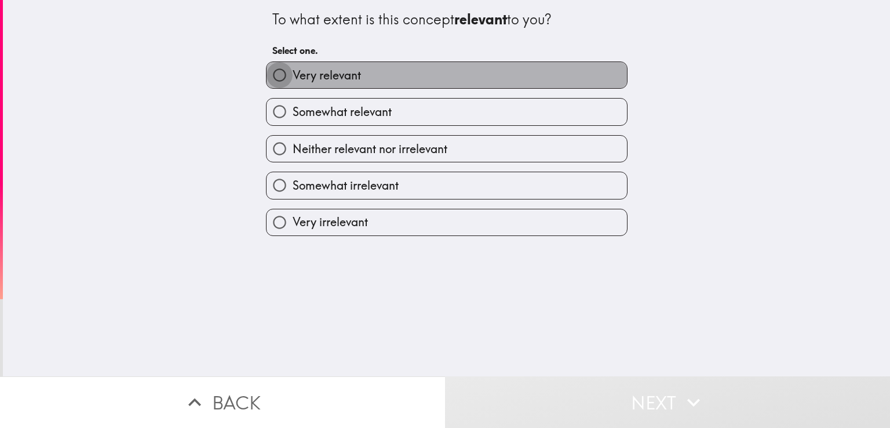
click at [276, 79] on input "Very relevant" at bounding box center [280, 75] width 26 height 26
radio input "true"
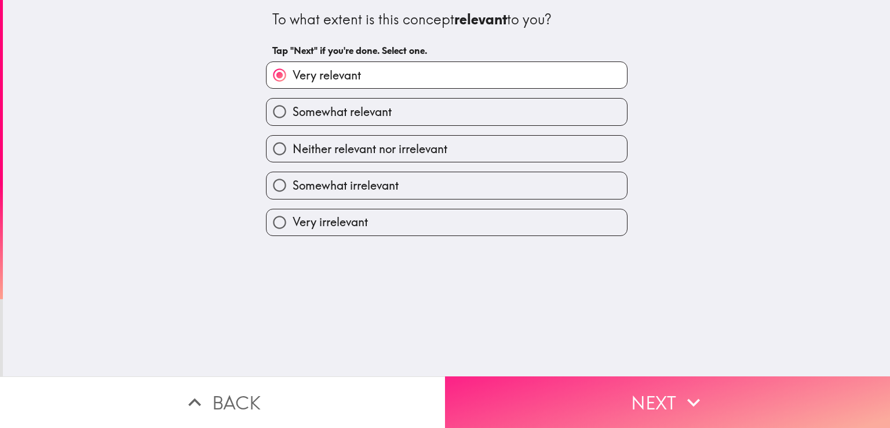
click at [663, 391] on button "Next" at bounding box center [667, 402] width 445 height 52
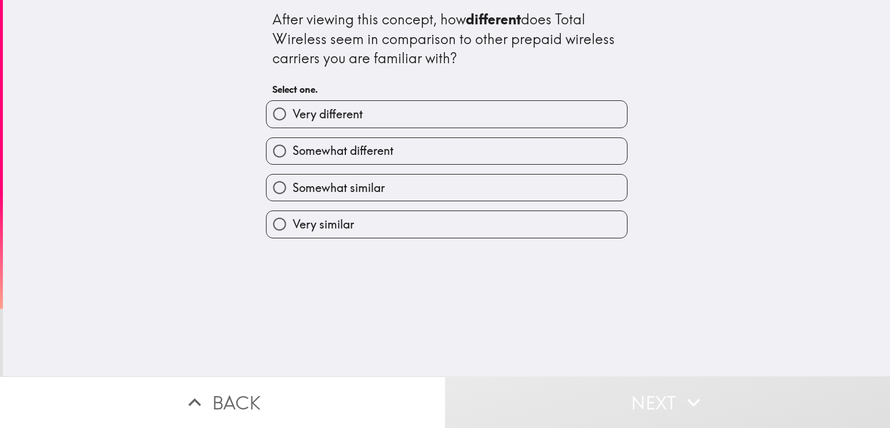
click at [277, 112] on input "Very different" at bounding box center [280, 114] width 26 height 26
radio input "true"
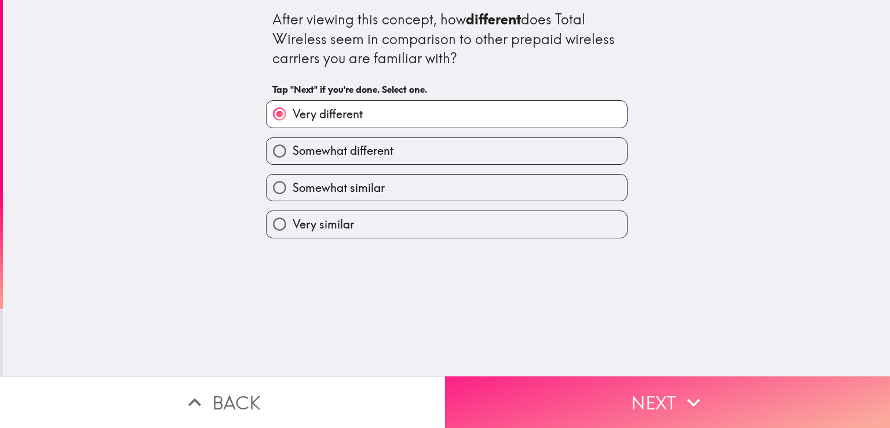
click at [687, 398] on icon "button" at bounding box center [693, 402] width 13 height 8
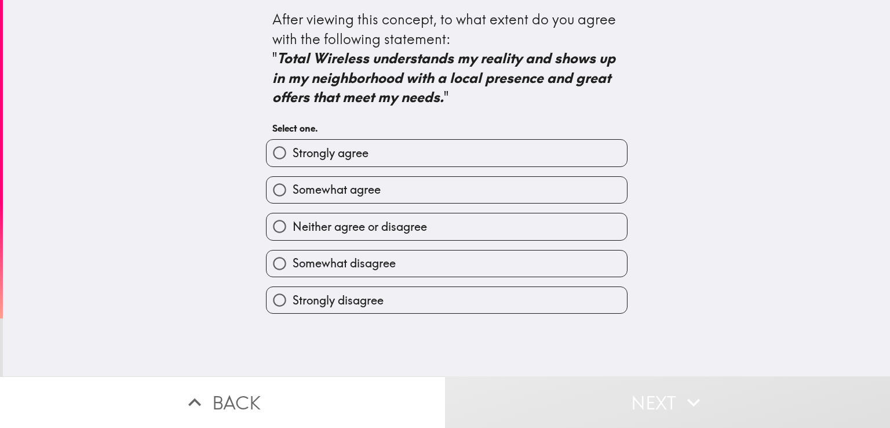
click at [293, 156] on span "Strongly agree" at bounding box center [331, 153] width 76 height 16
click at [292, 156] on input "Strongly agree" at bounding box center [280, 153] width 26 height 26
radio input "true"
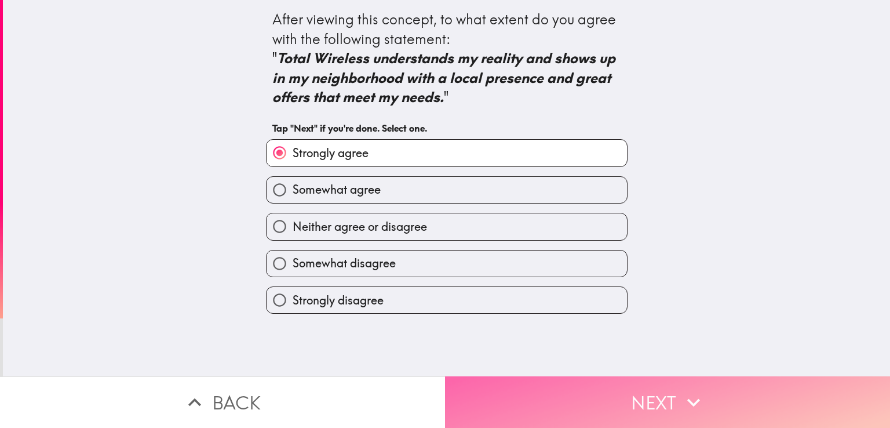
click at [652, 390] on button "Next" at bounding box center [667, 402] width 445 height 52
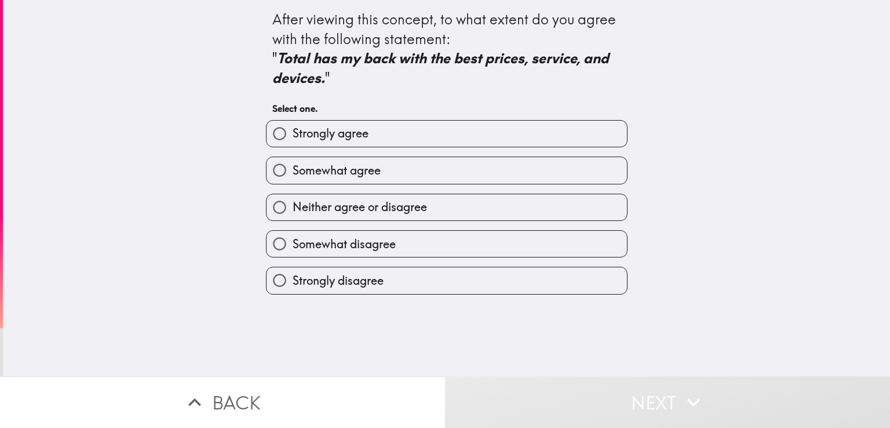
click at [275, 130] on input "Strongly agree" at bounding box center [280, 134] width 26 height 26
radio input "true"
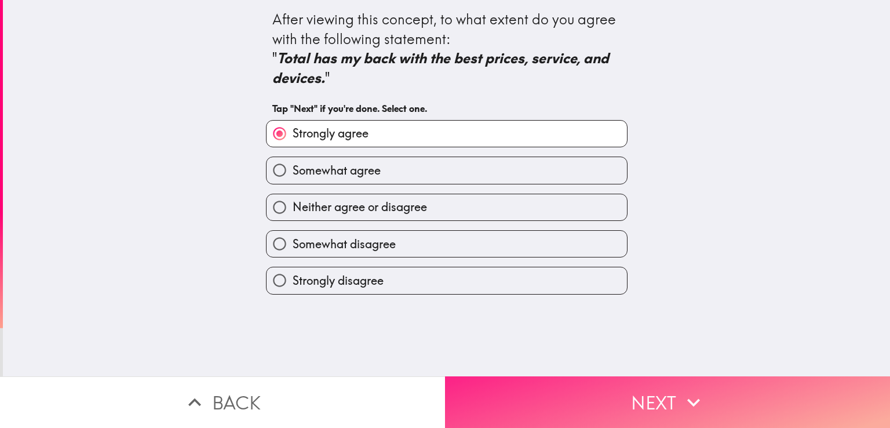
click at [665, 383] on button "Next" at bounding box center [667, 402] width 445 height 52
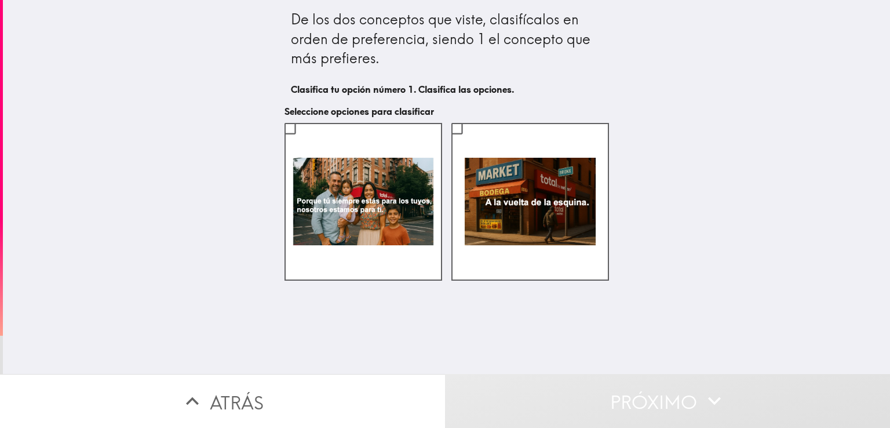
click at [703, 240] on div "De los dos conceptos que viste, clasifícalos en orden de preferencia, siendo 1 …" at bounding box center [446, 187] width 887 height 374
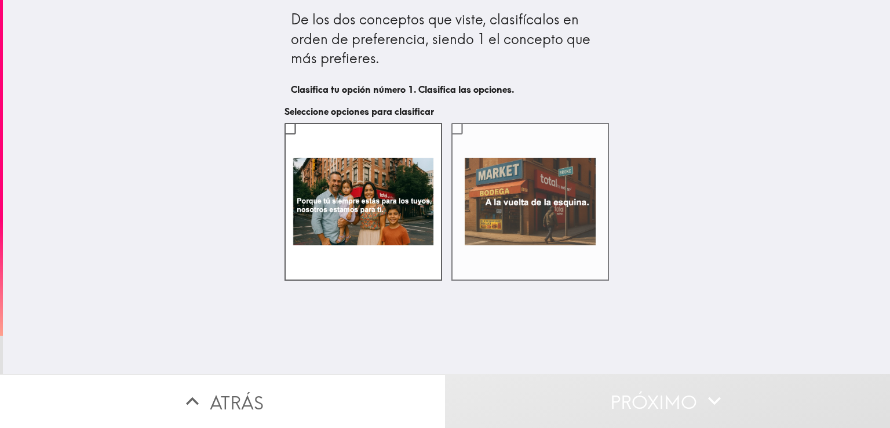
click at [469, 148] on label at bounding box center [530, 202] width 158 height 158
click at [469, 141] on input "checkbox" at bounding box center [457, 128] width 26 height 26
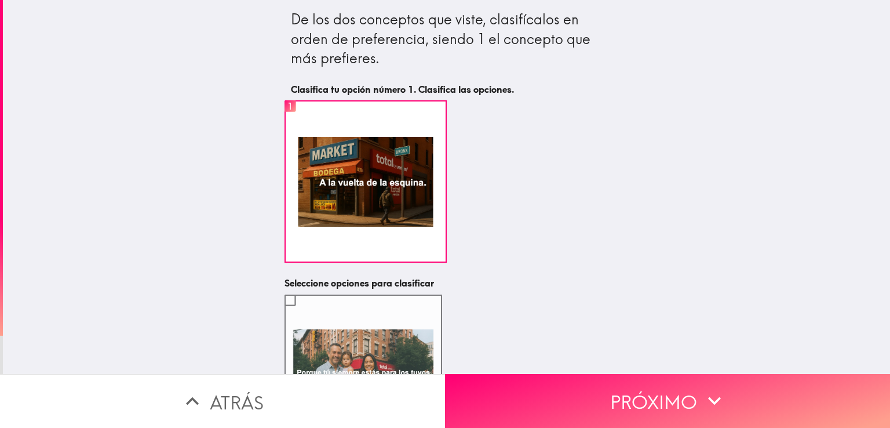
click at [346, 335] on label at bounding box center [363, 373] width 158 height 158
click at [303, 313] on input "checkbox" at bounding box center [290, 300] width 26 height 26
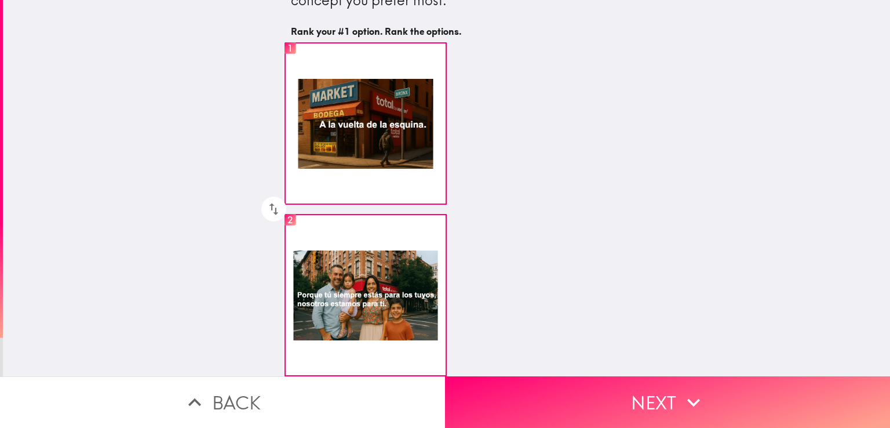
scroll to position [67, 0]
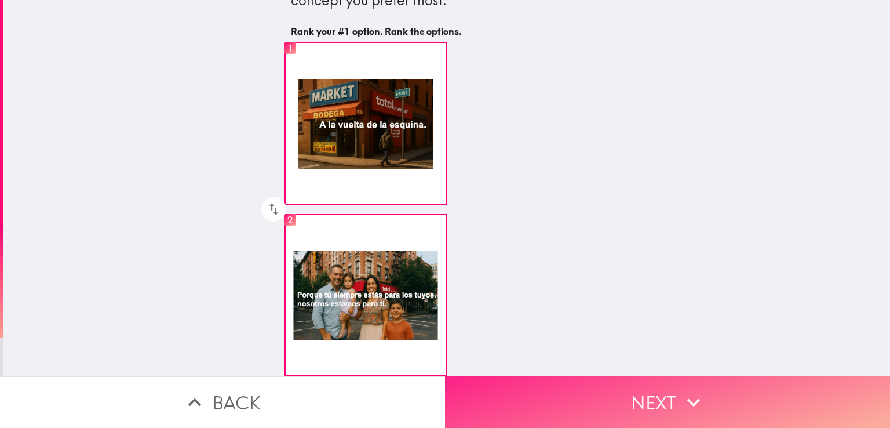
click at [618, 393] on button "Next" at bounding box center [667, 402] width 445 height 52
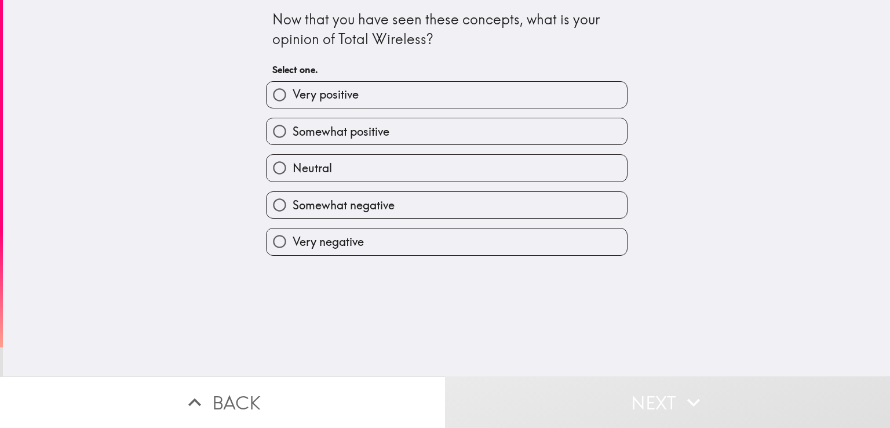
click at [332, 100] on span "Very positive" at bounding box center [326, 94] width 66 height 16
click at [293, 100] on input "Very positive" at bounding box center [280, 95] width 26 height 26
radio input "true"
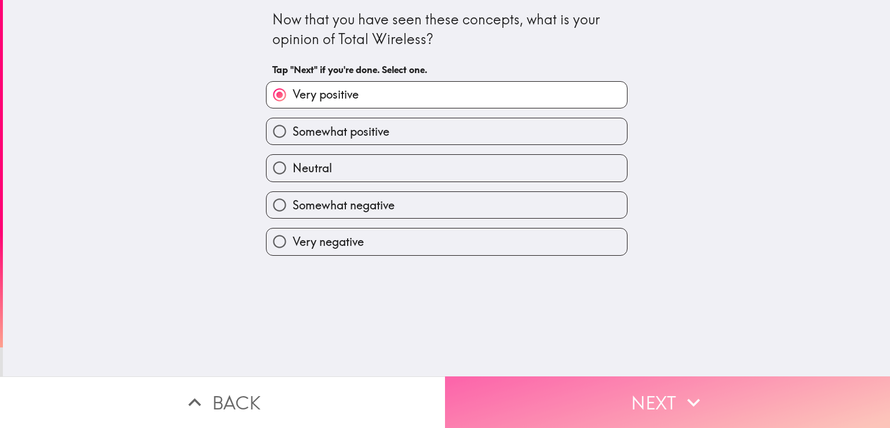
click at [629, 396] on button "Next" at bounding box center [667, 402] width 445 height 52
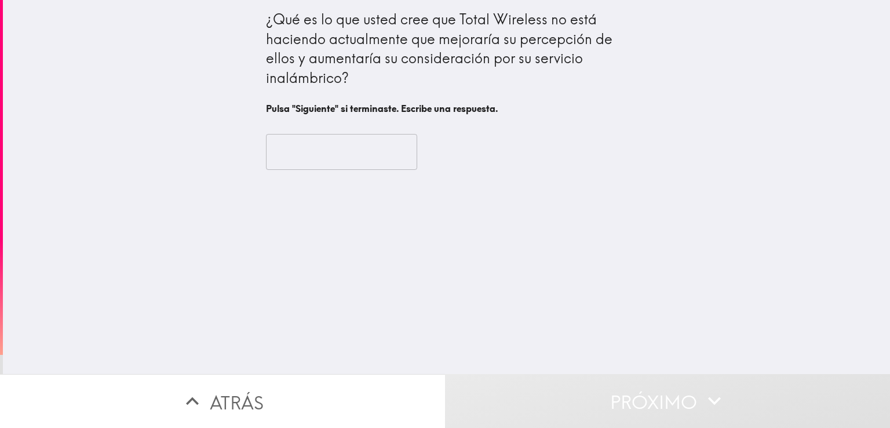
click at [570, 268] on div "¿Qué es lo que usted cree que Total Wireless no está haciendo actualmente que m…" at bounding box center [446, 187] width 887 height 374
click at [341, 154] on input "text" at bounding box center [341, 152] width 151 height 36
click at [508, 221] on div "¿Qué es lo que usted cree que Total Wireless no está haciendo actualmente que m…" at bounding box center [446, 187] width 887 height 374
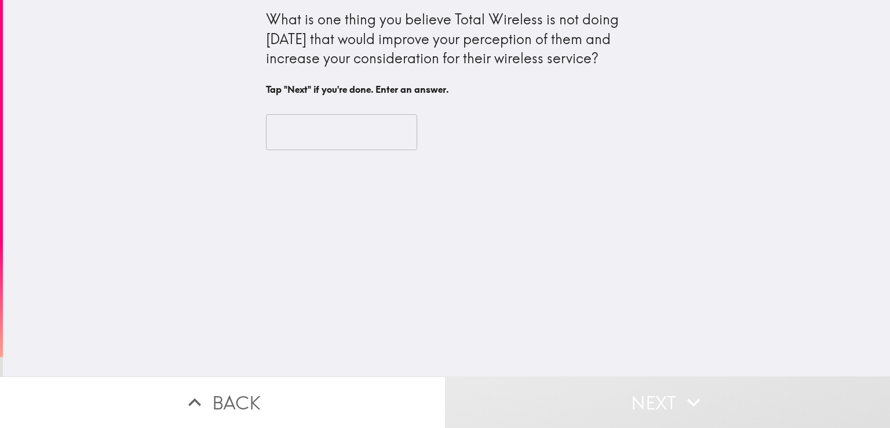
click at [346, 130] on input "text" at bounding box center [341, 132] width 151 height 36
paste input "I think he's doing everything right"
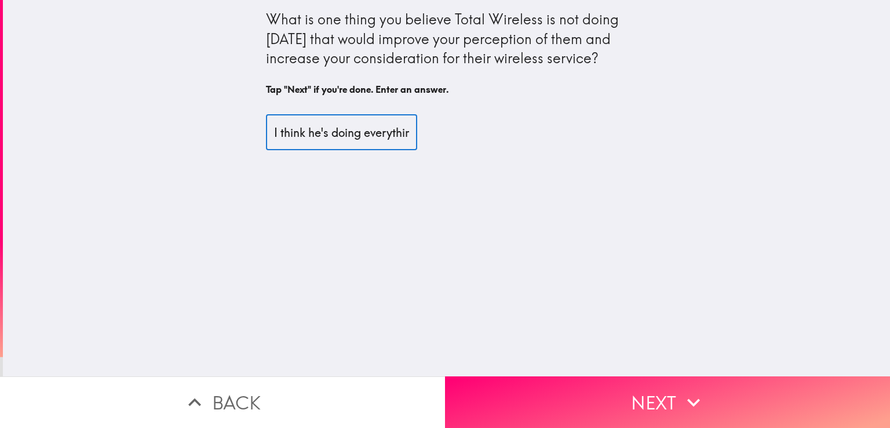
scroll to position [0, 48]
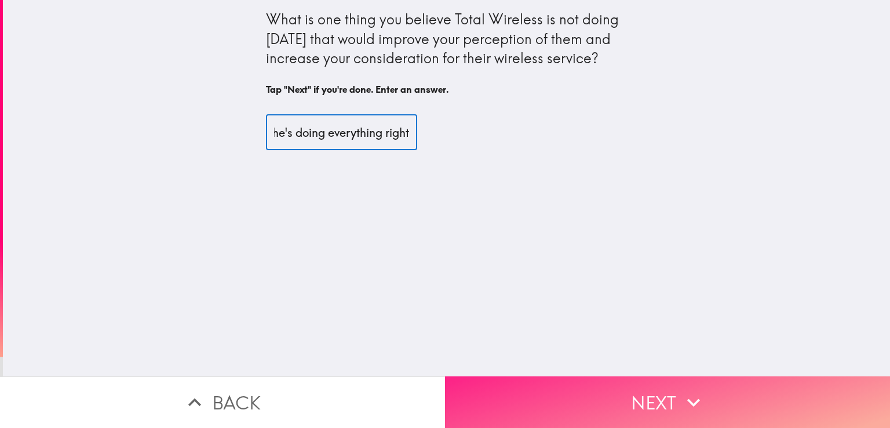
type input "I think he's doing everything right"
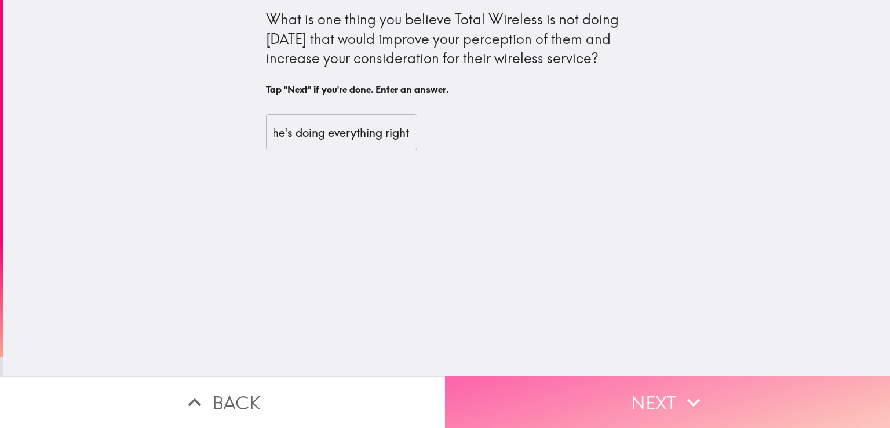
scroll to position [0, 0]
click at [651, 393] on button "Next" at bounding box center [667, 402] width 445 height 52
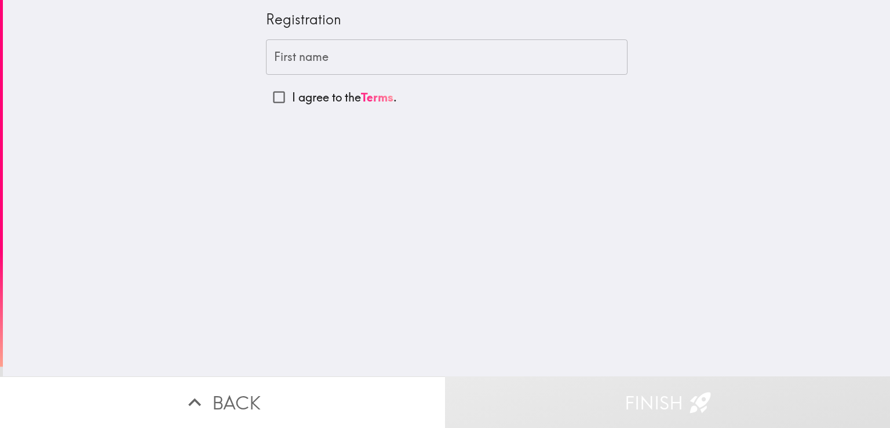
click at [326, 63] on input "First name" at bounding box center [447, 57] width 362 height 36
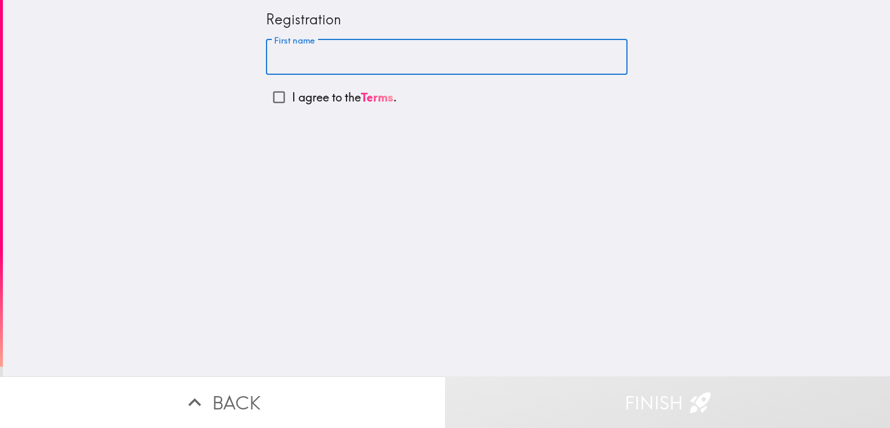
click at [373, 53] on input "First name" at bounding box center [447, 57] width 362 height 36
type input "Erick"
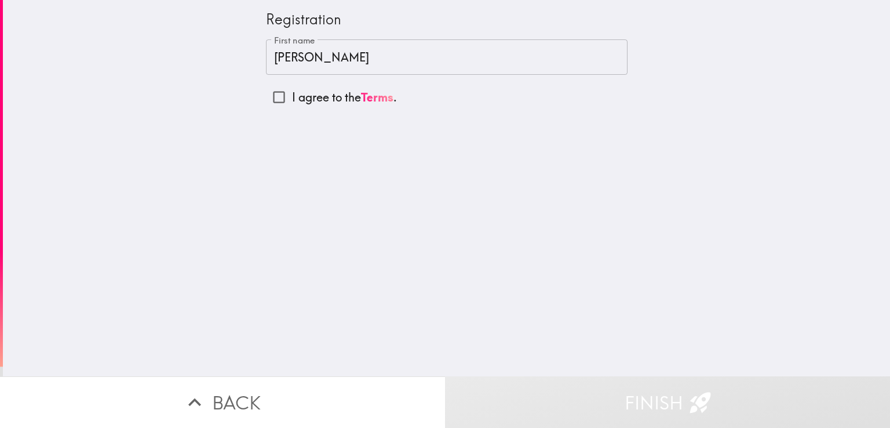
click at [581, 179] on div "Registration First name Erick First name I agree to the Terms ." at bounding box center [446, 188] width 887 height 376
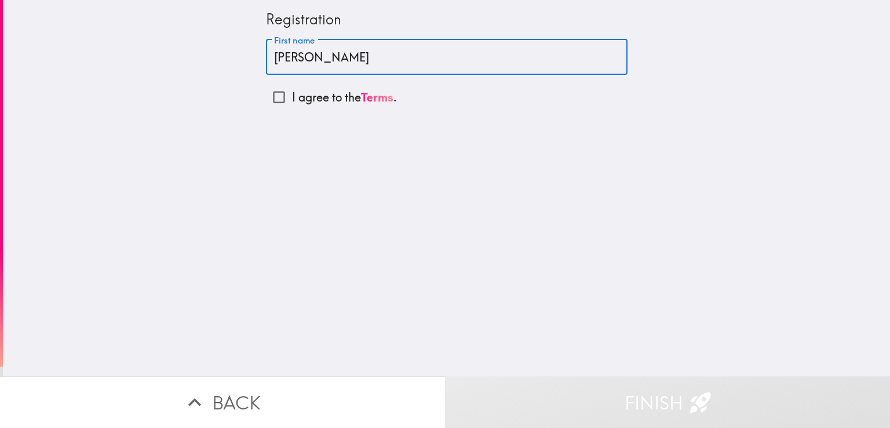
click at [311, 64] on input "Erick" at bounding box center [447, 57] width 362 height 36
click at [480, 232] on div "Registration First name Erick First name I agree to the Terms ." at bounding box center [446, 188] width 887 height 376
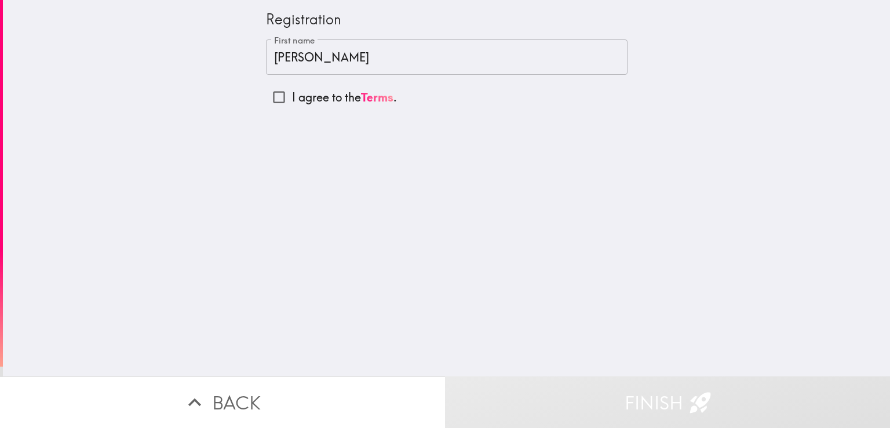
click at [535, 133] on div "Registration First name Erick First name I agree to the Terms ." at bounding box center [446, 188] width 887 height 376
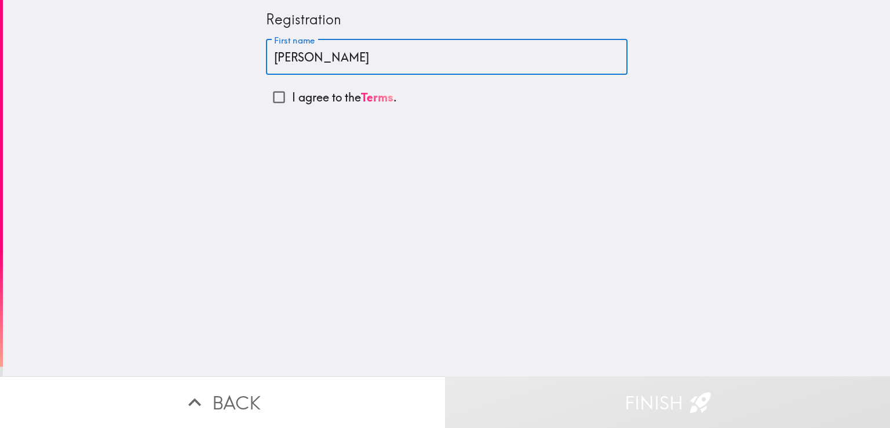
click at [306, 61] on input "Erick" at bounding box center [447, 57] width 362 height 36
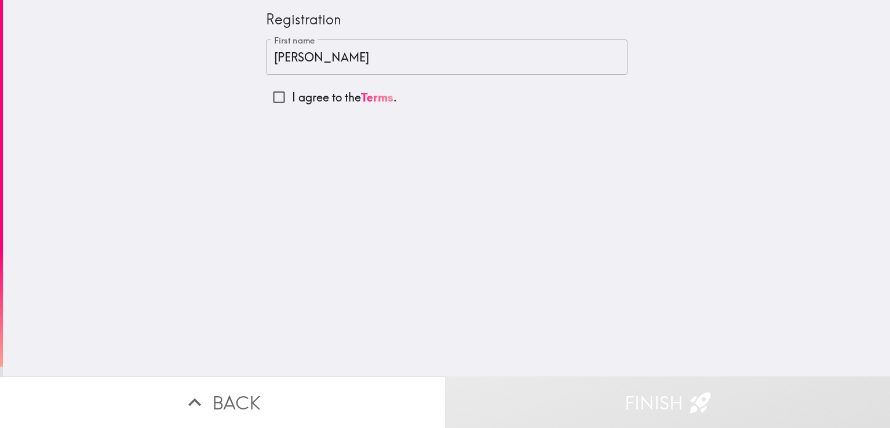
click at [266, 98] on input "I agree to the Terms ." at bounding box center [279, 97] width 26 height 26
checkbox input "true"
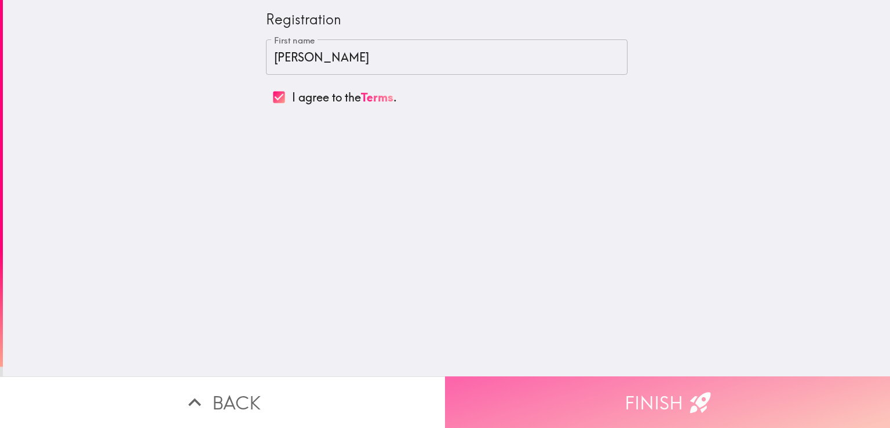
click at [663, 392] on button "Finish" at bounding box center [667, 402] width 445 height 52
